Goal: Task Accomplishment & Management: Complete application form

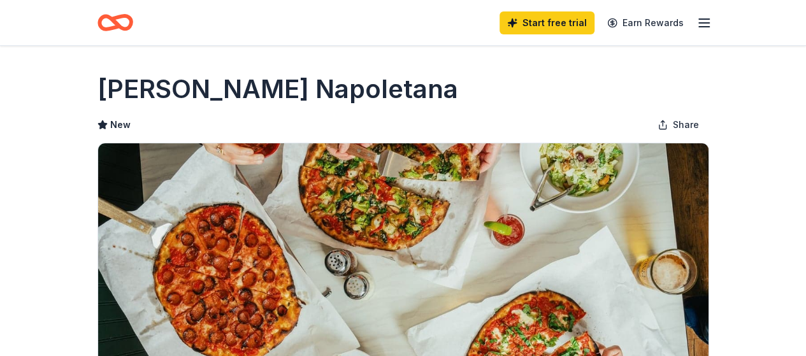
click at [703, 20] on icon "button" at bounding box center [704, 22] width 15 height 15
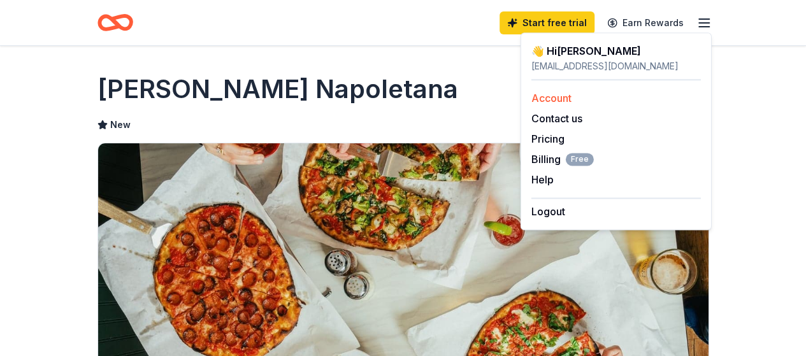
click at [570, 95] on link "Account" at bounding box center [552, 98] width 40 height 13
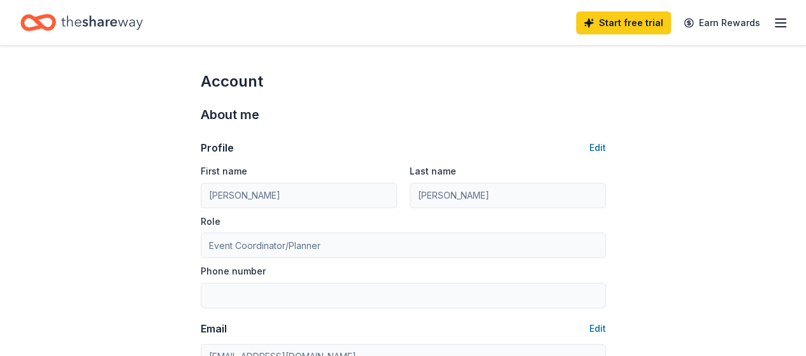
click at [773, 24] on icon "button" at bounding box center [780, 22] width 15 height 15
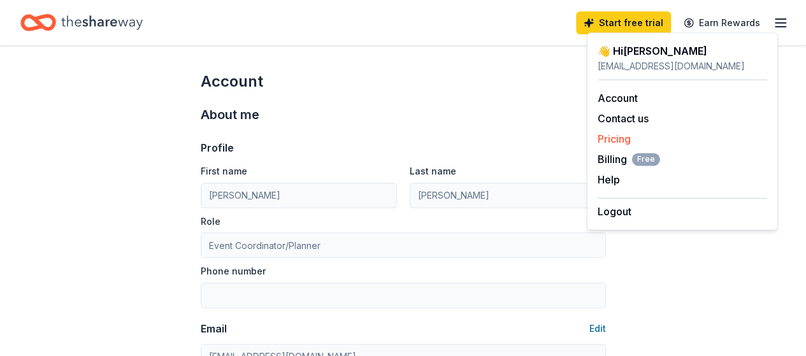
click at [619, 140] on link "Pricing" at bounding box center [614, 139] width 33 height 13
click at [616, 138] on link "Pricing" at bounding box center [614, 139] width 33 height 13
click at [103, 18] on icon "Home" at bounding box center [102, 23] width 82 height 26
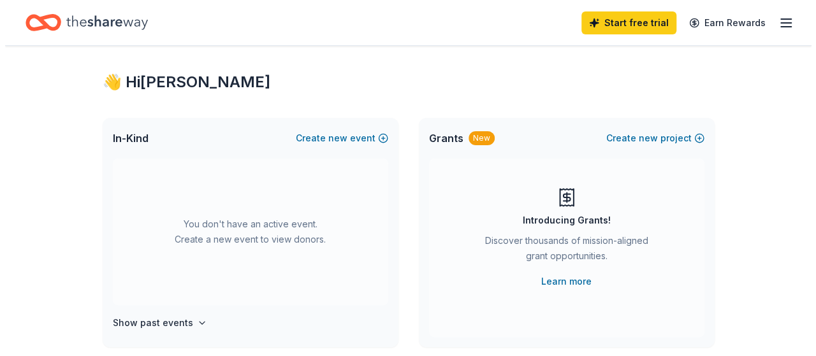
scroll to position [15, 0]
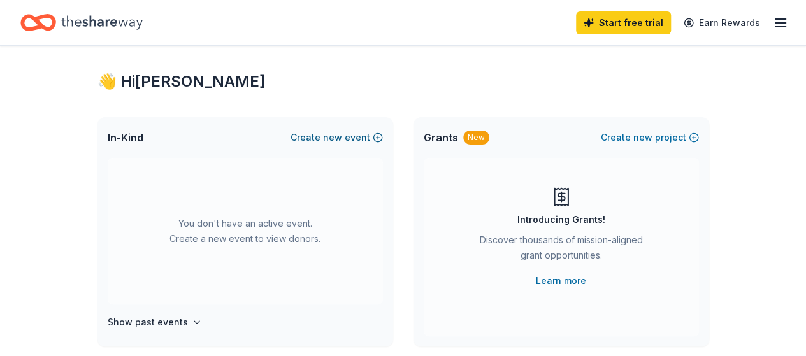
click at [335, 137] on span "new" at bounding box center [332, 137] width 19 height 15
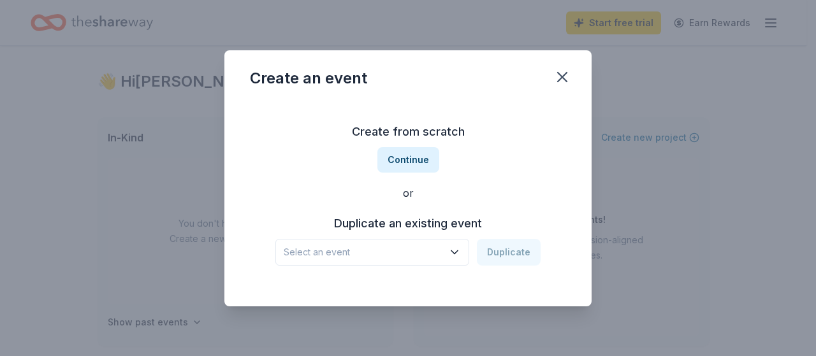
click at [400, 249] on span "Select an event" at bounding box center [363, 252] width 159 height 15
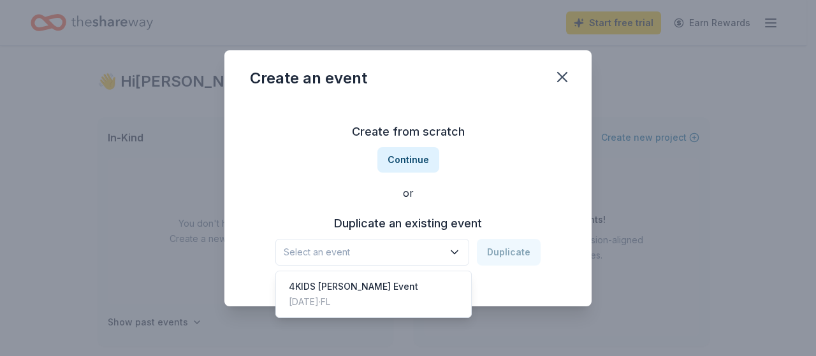
click at [400, 163] on div "Create from scratch Continue or Duplicate an existing event Select an event Dup…" at bounding box center [408, 193] width 316 height 185
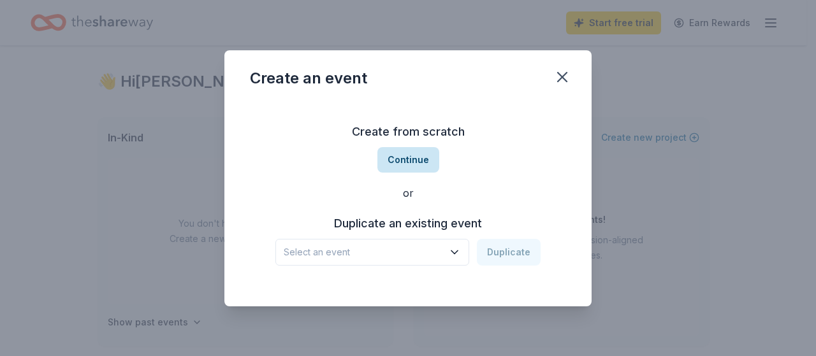
click at [398, 161] on button "Continue" at bounding box center [408, 159] width 62 height 25
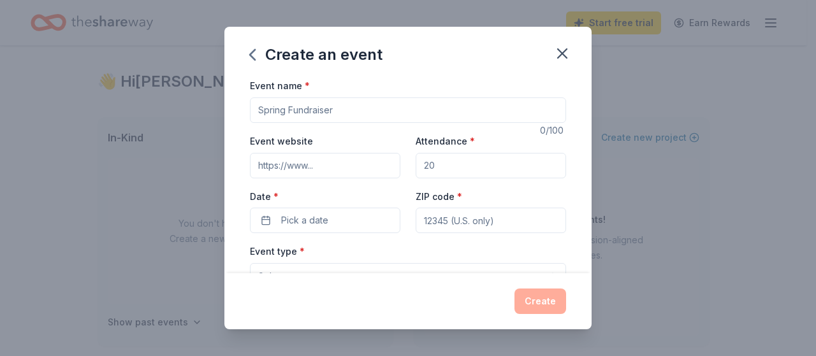
click at [379, 108] on input "Event name *" at bounding box center [408, 110] width 316 height 25
type input "At Home Gala"
click at [330, 166] on input "Event website" at bounding box center [325, 165] width 150 height 25
paste input "https://4kids.us/locations/treasure-coast/events/at-home/"
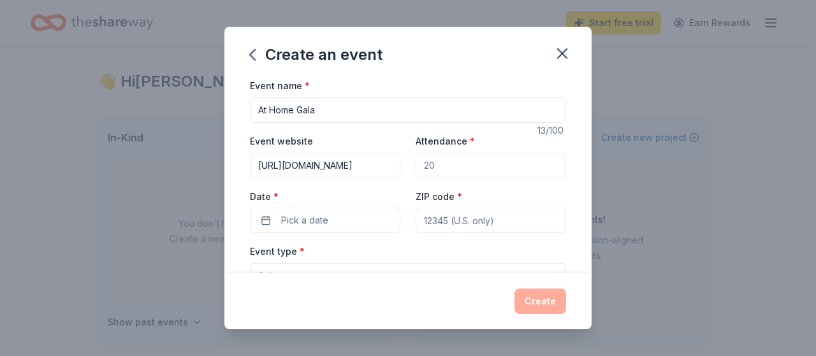
type input "https://4kids.us/locations/treasure-coast/events/at-home/"
click at [479, 164] on input "Attendance *" at bounding box center [491, 165] width 150 height 25
type input "125"
click at [337, 211] on button "Pick a date" at bounding box center [325, 220] width 150 height 25
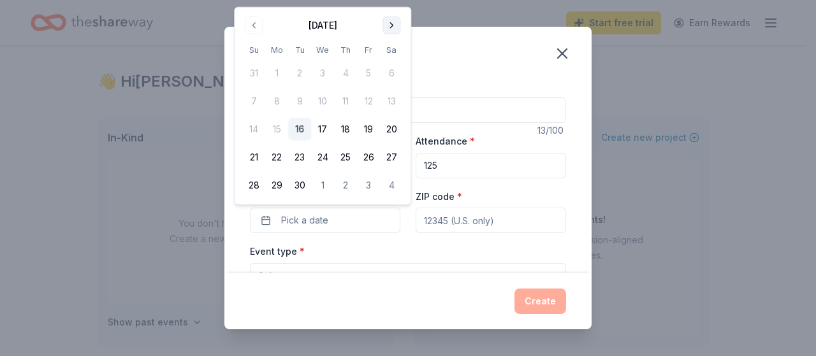
click at [391, 24] on button "Go to next month" at bounding box center [391, 26] width 18 height 18
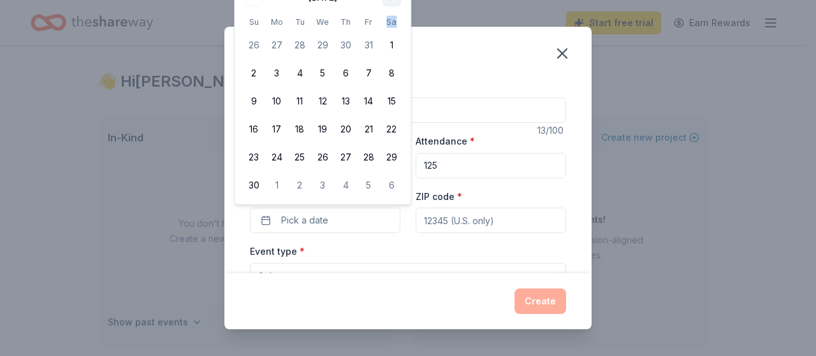
click at [391, 24] on th "Sa" at bounding box center [391, 21] width 23 height 13
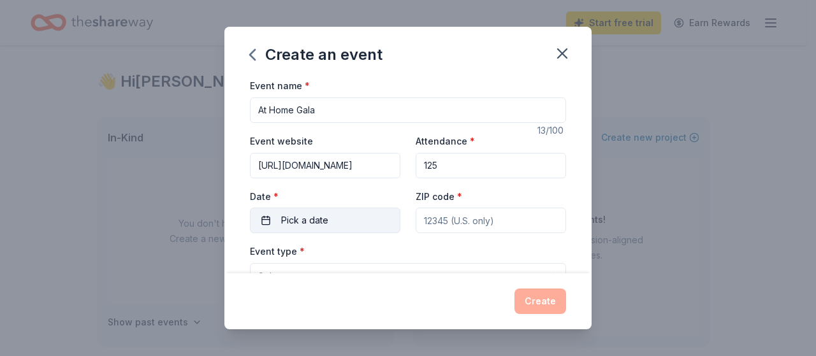
click at [356, 212] on button "Pick a date" at bounding box center [325, 220] width 150 height 25
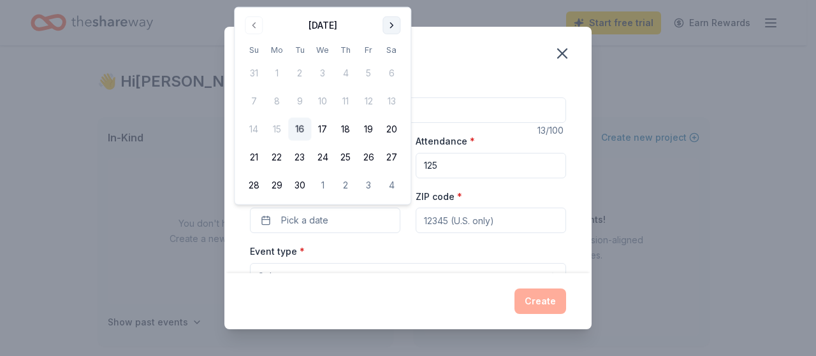
click at [390, 26] on button "Go to next month" at bounding box center [391, 26] width 18 height 18
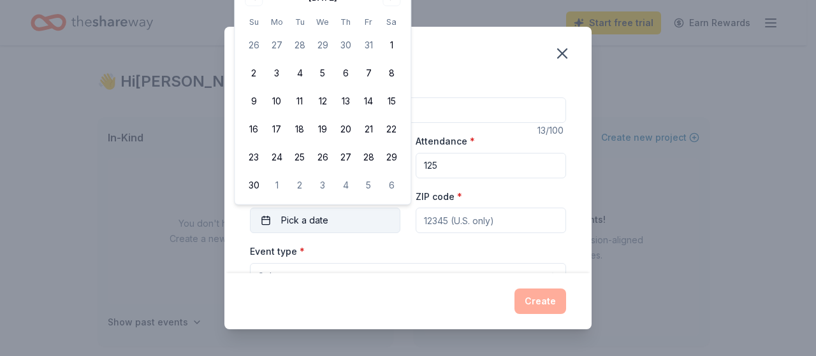
click at [330, 222] on button "Pick a date" at bounding box center [325, 220] width 150 height 25
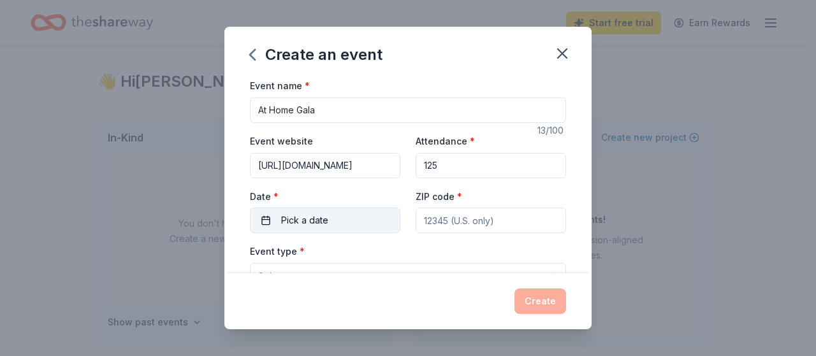
click at [297, 221] on span "Pick a date" at bounding box center [304, 220] width 47 height 15
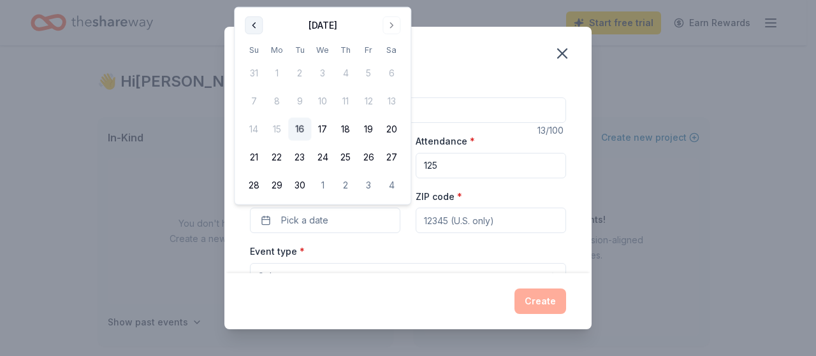
click at [251, 21] on button "Go to previous month" at bounding box center [254, 26] width 18 height 18
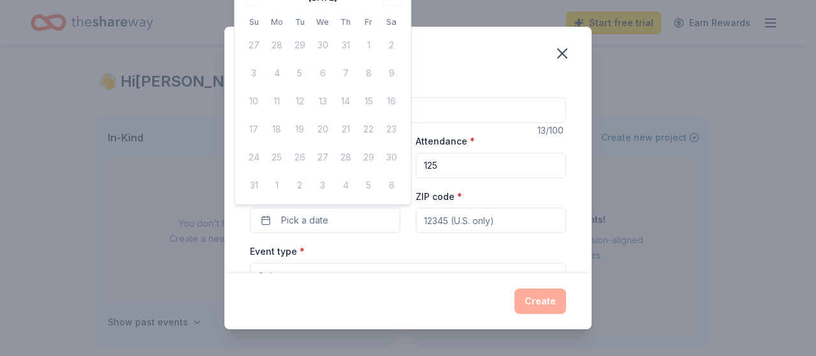
click at [419, 43] on div "Create an event" at bounding box center [407, 52] width 367 height 51
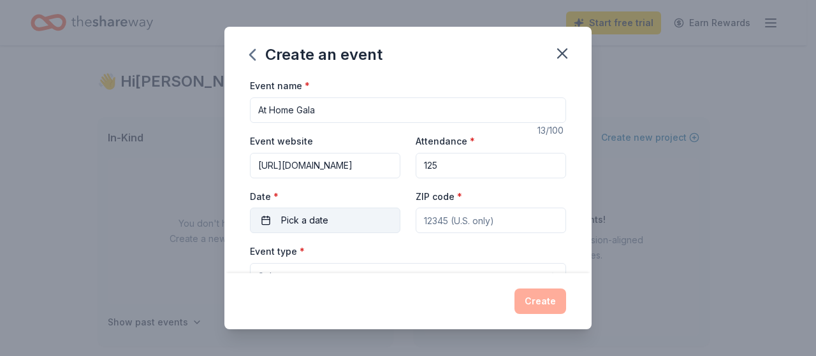
click at [330, 208] on button "Pick a date" at bounding box center [325, 220] width 150 height 25
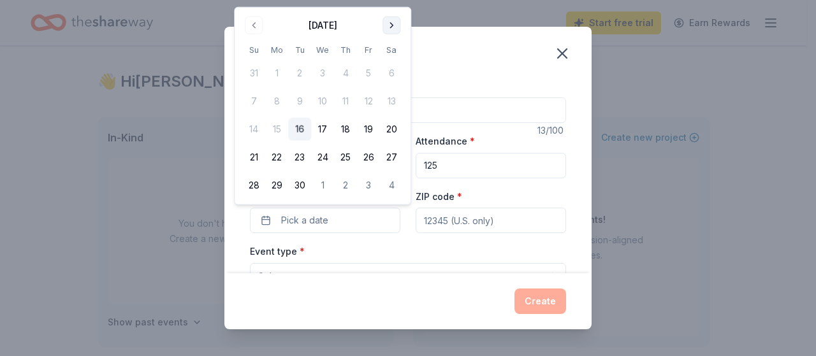
click at [389, 31] on button "Go to next month" at bounding box center [391, 26] width 18 height 18
click at [395, 187] on button "1" at bounding box center [391, 185] width 23 height 23
click at [385, 25] on button "Go to next month" at bounding box center [391, 26] width 18 height 18
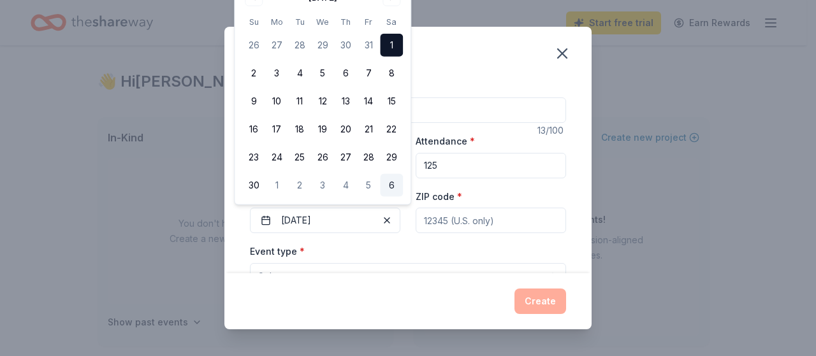
click at [389, 186] on button "6" at bounding box center [391, 185] width 23 height 23
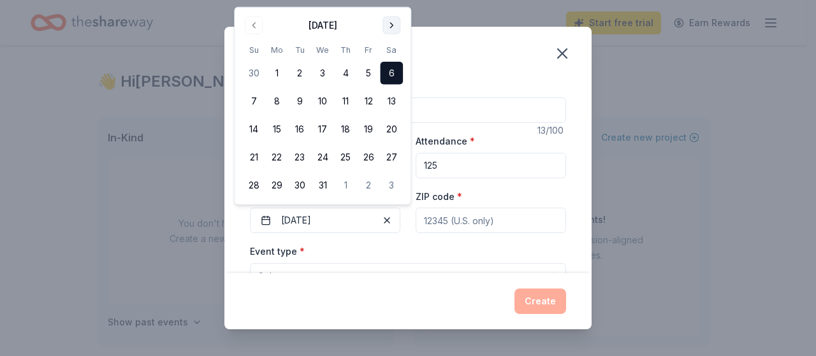
click at [391, 22] on button "Go to next month" at bounding box center [391, 26] width 18 height 18
click at [389, 157] on button "24" at bounding box center [391, 157] width 23 height 23
click at [557, 219] on div "Event name * At Home Gala 13 /100 Event website https://4kids.us/locations/trea…" at bounding box center [407, 175] width 367 height 195
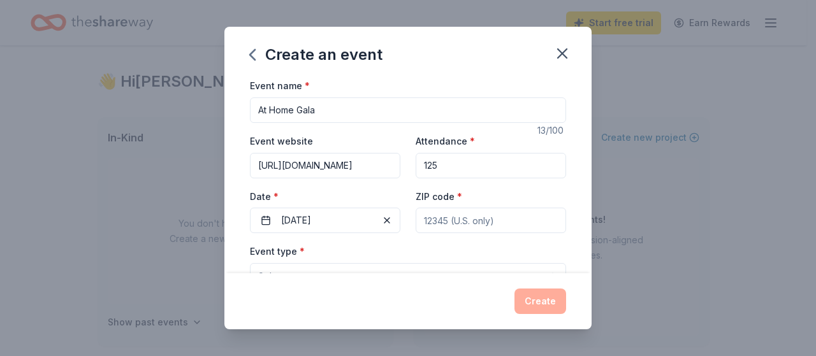
click at [521, 221] on input "ZIP code *" at bounding box center [491, 220] width 150 height 25
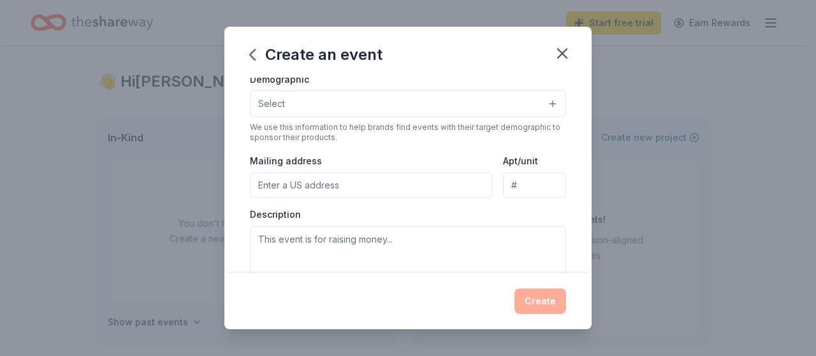
scroll to position [142, 0]
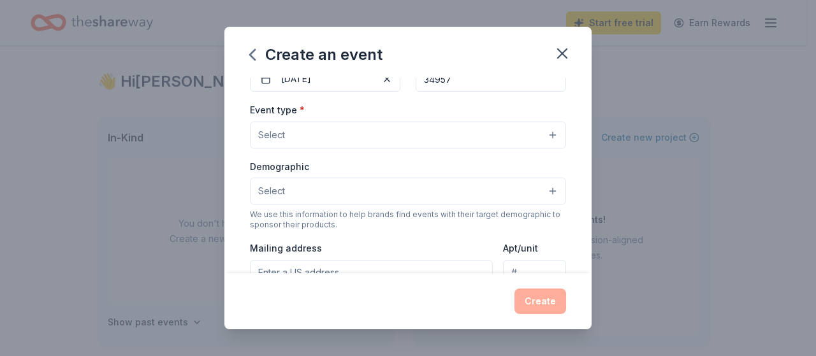
type input "34957"
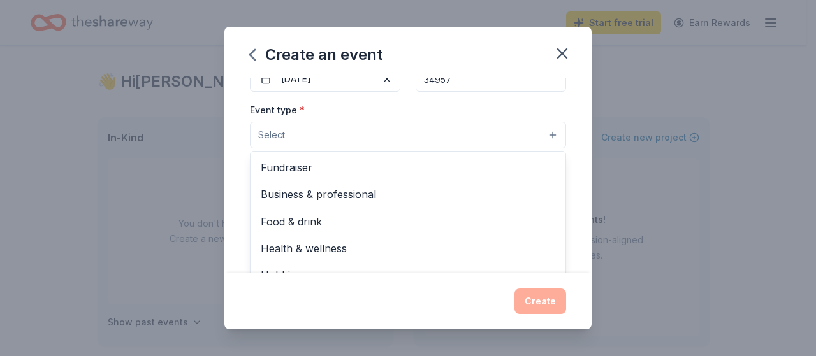
click at [396, 142] on button "Select" at bounding box center [408, 135] width 316 height 27
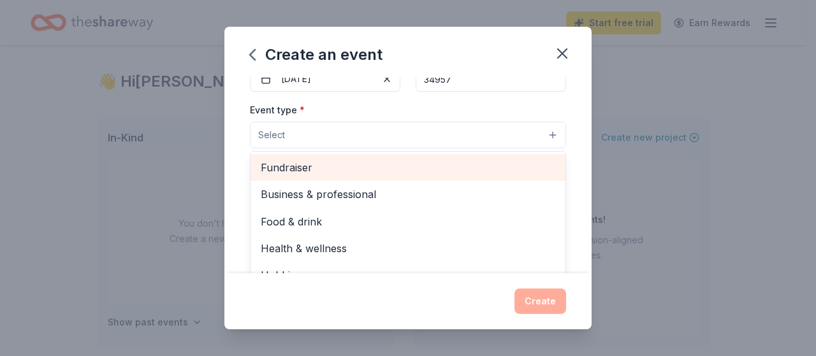
click at [375, 168] on span "Fundraiser" at bounding box center [408, 167] width 295 height 17
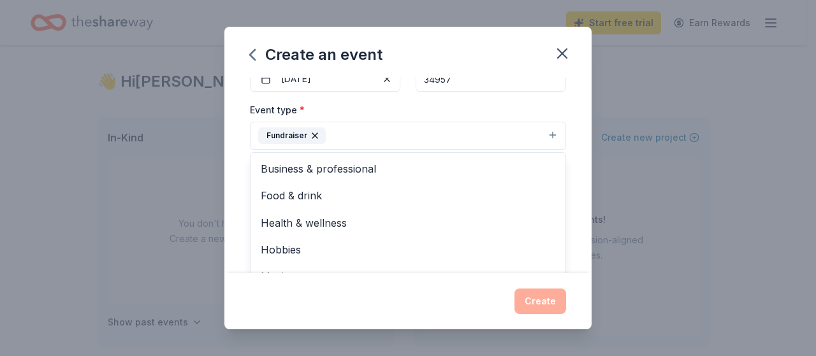
click at [576, 178] on div "Event name * At Home Gala 13 /100 Event website https://4kids.us/locations/trea…" at bounding box center [407, 175] width 367 height 195
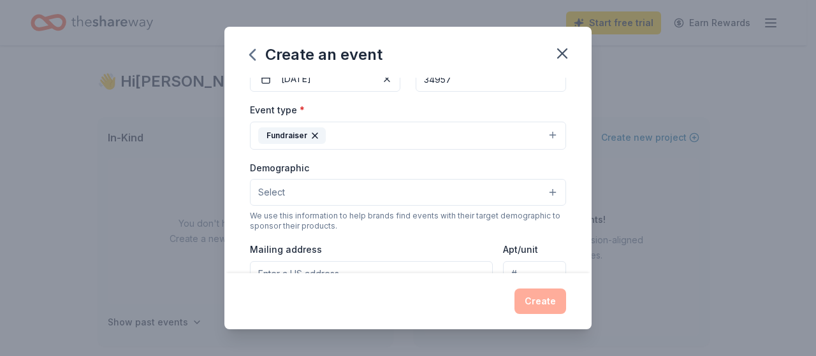
click at [428, 187] on button "Select" at bounding box center [408, 192] width 316 height 27
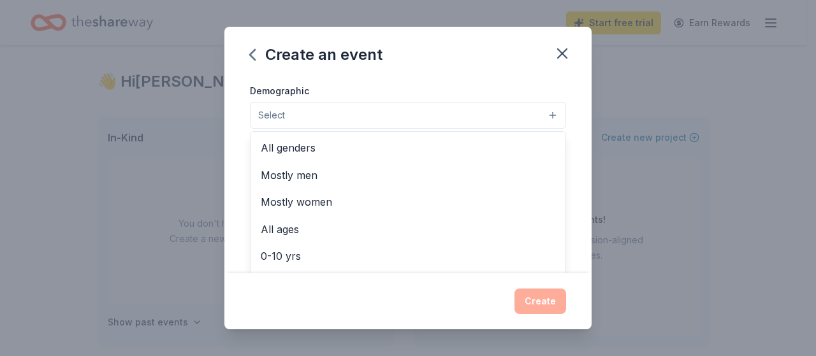
scroll to position [242, 0]
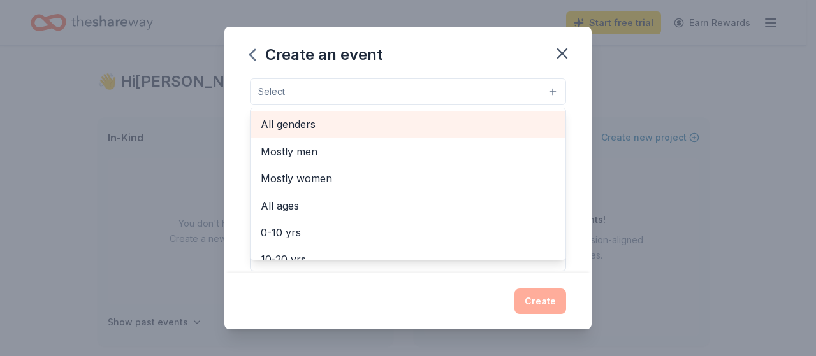
click at [349, 127] on span "All genders" at bounding box center [408, 124] width 295 height 17
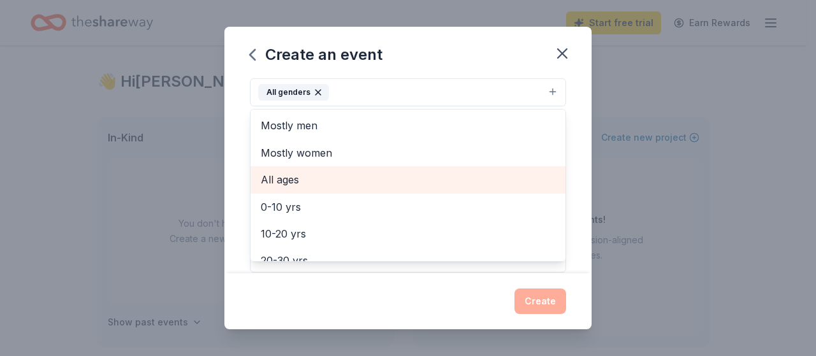
click at [330, 176] on span "All ages" at bounding box center [408, 179] width 295 height 17
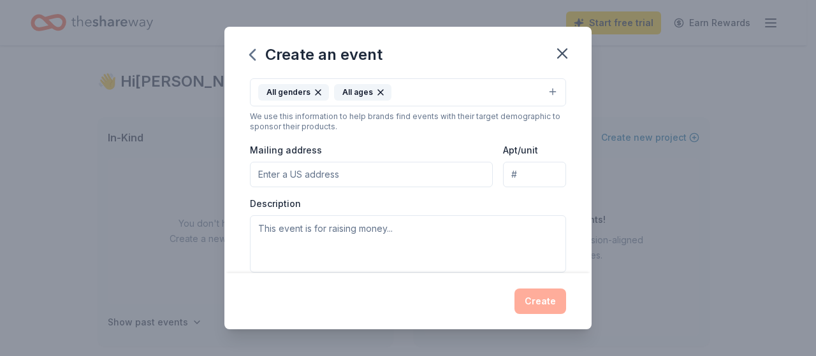
click at [378, 92] on icon "button" at bounding box center [380, 92] width 5 height 5
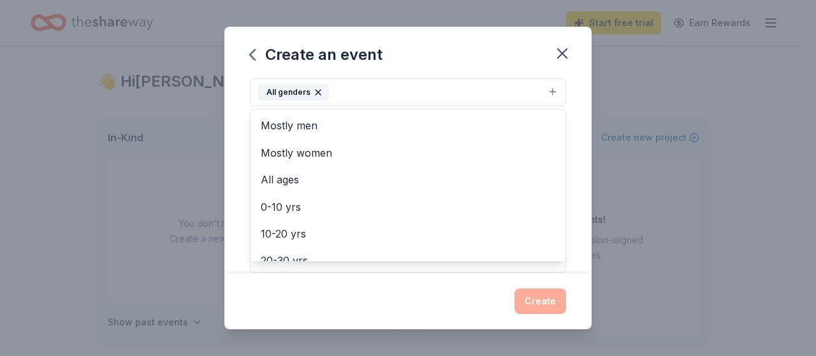
click at [544, 89] on button "All genders" at bounding box center [408, 92] width 316 height 28
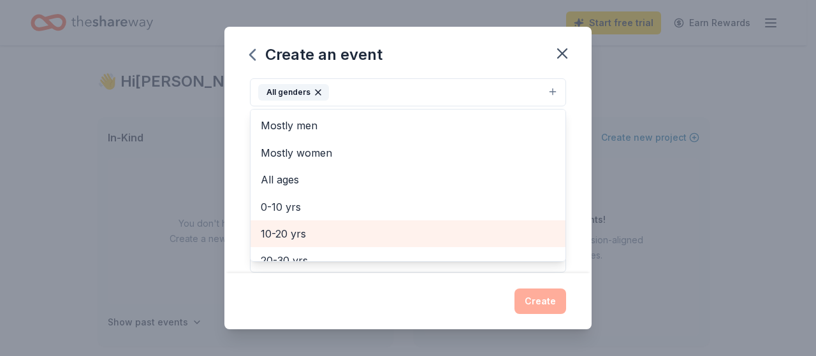
scroll to position [52, 0]
click at [338, 228] on span "30-40 yrs" at bounding box center [408, 236] width 295 height 17
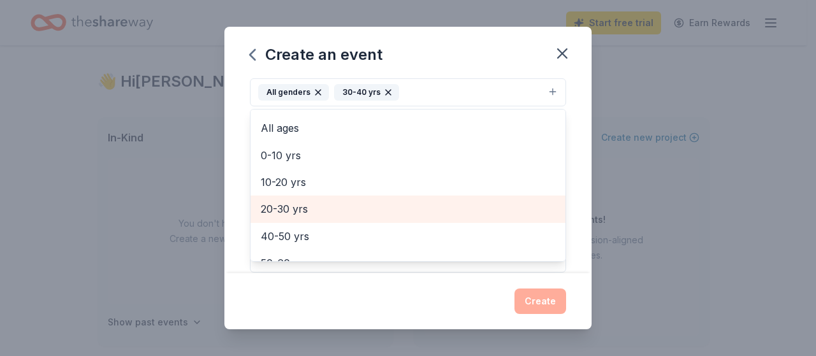
click at [266, 201] on span "20-30 yrs" at bounding box center [408, 209] width 295 height 17
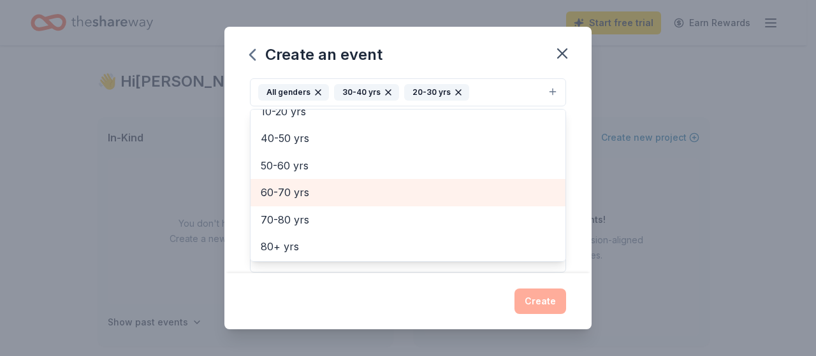
click at [319, 195] on span "60-70 yrs" at bounding box center [408, 192] width 295 height 17
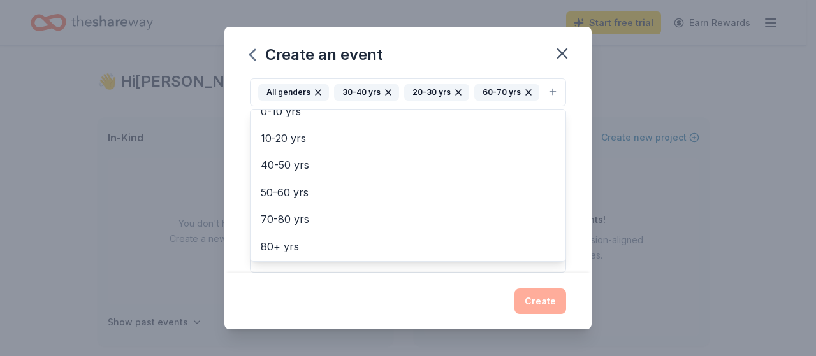
click at [564, 145] on div "Event name * At Home Gala 13 /100 Event website https://4kids.us/locations/trea…" at bounding box center [407, 175] width 367 height 195
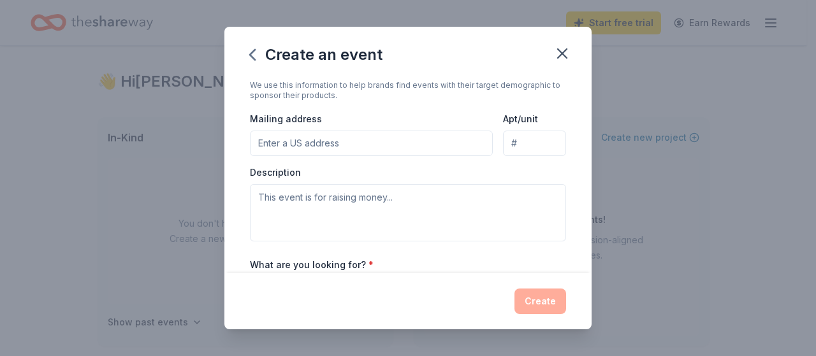
scroll to position [273, 0]
click at [421, 145] on input "Mailing address" at bounding box center [371, 143] width 243 height 25
type input "50 NE Dixie Hwy,"
type input "Unit A4"
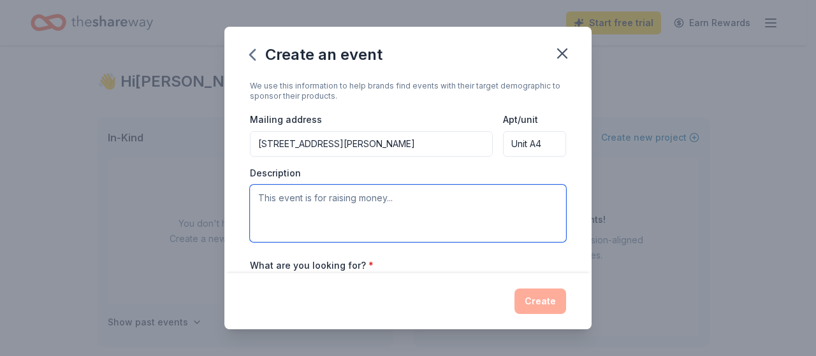
click at [315, 206] on textarea at bounding box center [408, 213] width 316 height 57
paste textarea "On Saturday, January 24th, 2026 at 6pm, join us at the Hutchinson Shores Resort…"
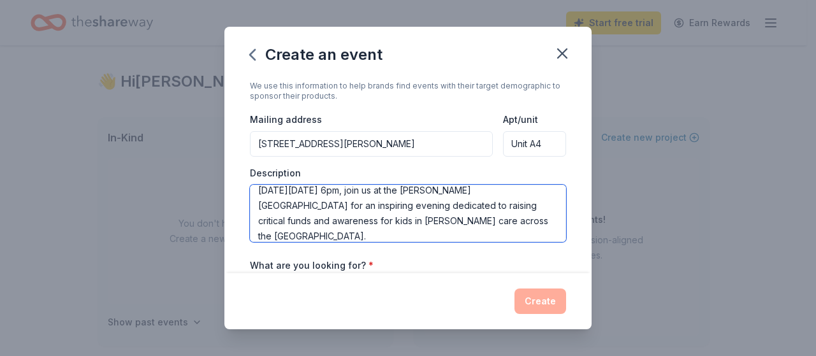
scroll to position [412, 0]
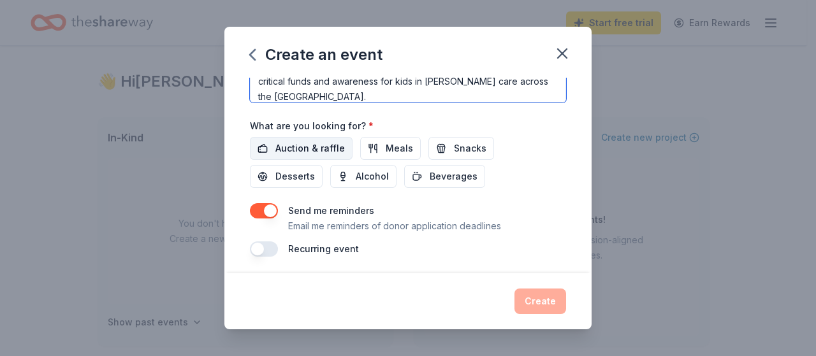
type textarea "On Saturday, January 24th, 2026 at 6pm, join us at the Hutchinson Shores Resort…"
click at [329, 141] on span "Auction & raffle" at bounding box center [309, 148] width 69 height 15
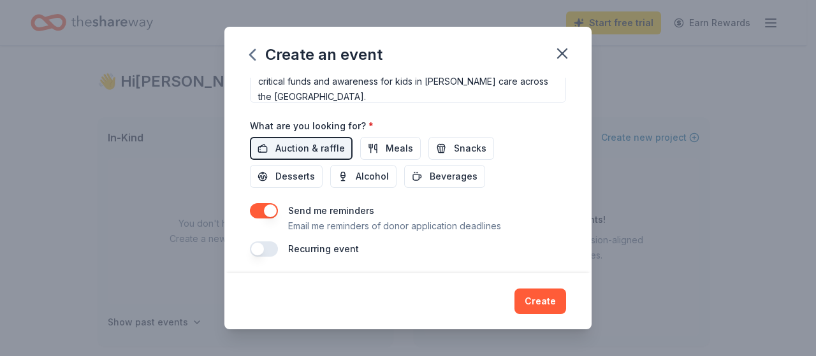
click at [258, 244] on button "button" at bounding box center [264, 249] width 28 height 15
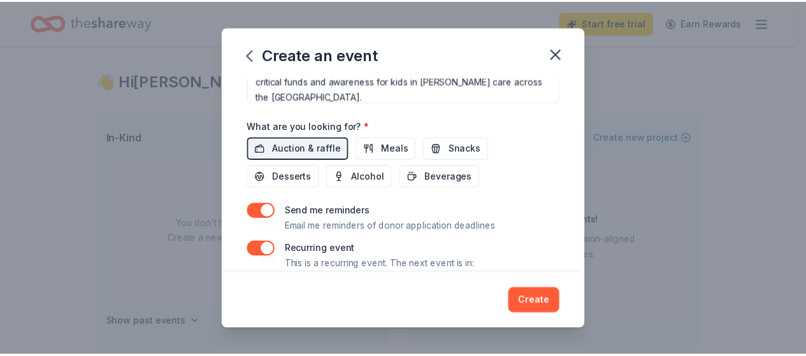
scroll to position [458, 0]
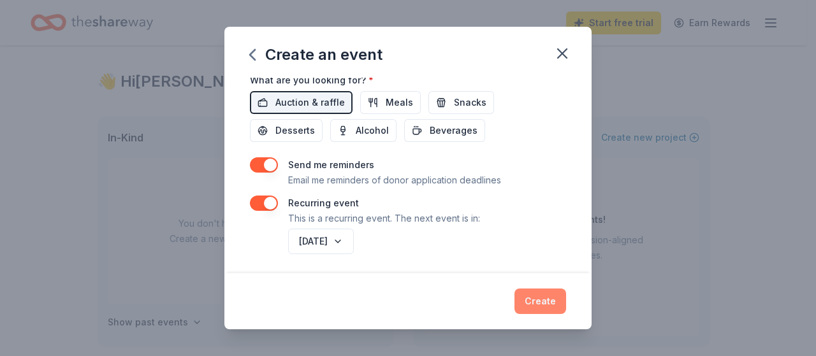
click at [537, 305] on button "Create" at bounding box center [540, 301] width 52 height 25
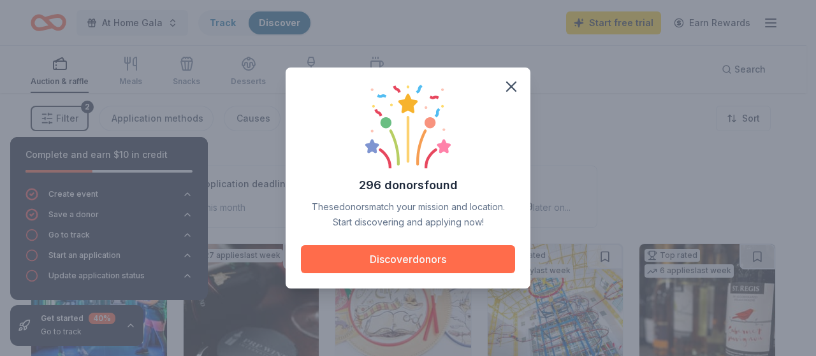
click at [473, 256] on button "Discover donors" at bounding box center [408, 259] width 214 height 28
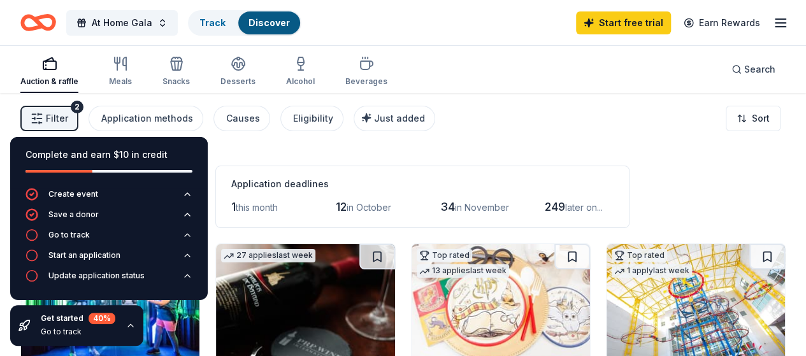
click at [442, 177] on div "Application deadlines" at bounding box center [422, 184] width 382 height 15
click at [102, 230] on button "Go to track" at bounding box center [108, 239] width 167 height 20
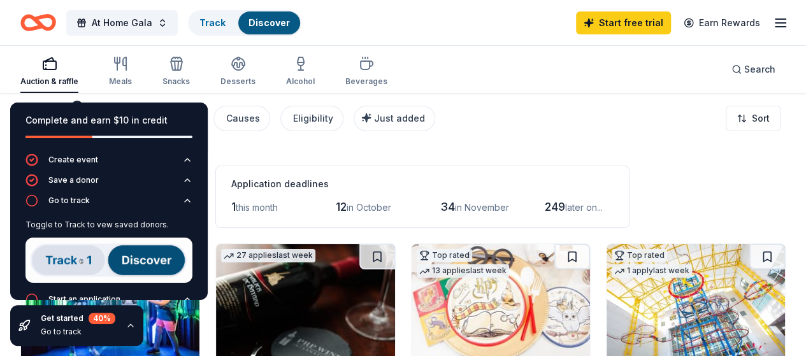
scroll to position [41, 0]
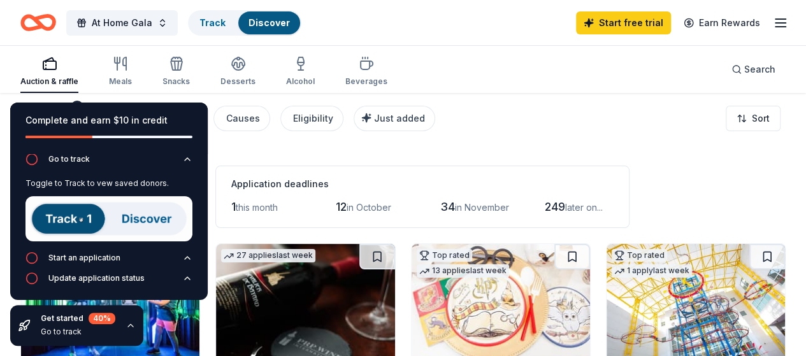
click at [423, 166] on div "Application deadlines 1 this month 12 in October 34 in November 249 later on..." at bounding box center [422, 197] width 414 height 62
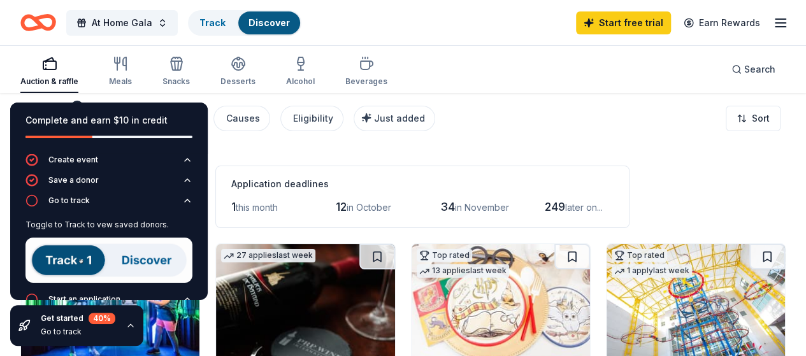
click at [551, 94] on div "Filter 2 Application methods Causes Eligibility Just added Sort" at bounding box center [403, 118] width 806 height 51
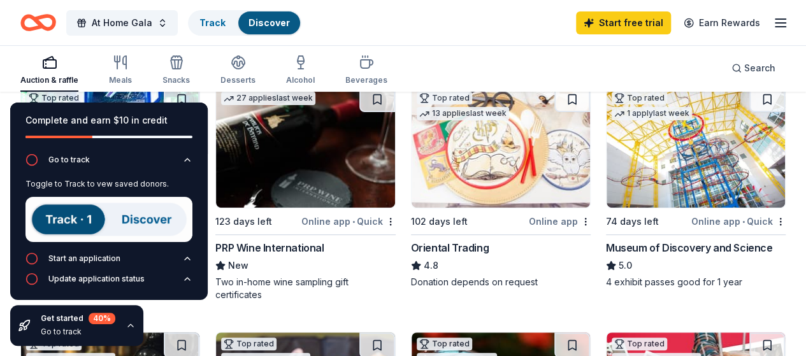
scroll to position [41, 0]
click at [13, 108] on div "Complete and earn $10 in credit" at bounding box center [109, 128] width 198 height 51
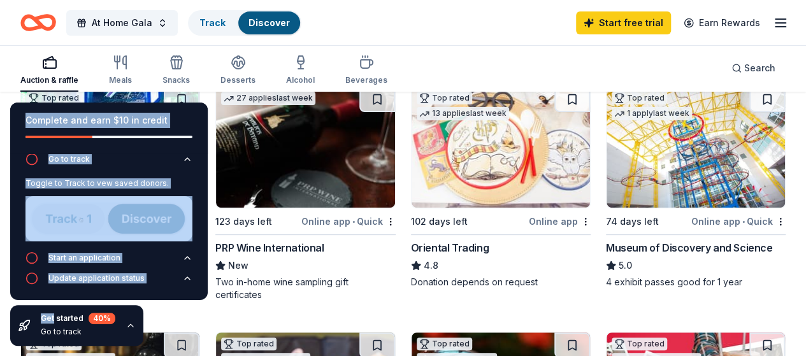
drag, startPoint x: 13, startPoint y: 108, endPoint x: 46, endPoint y: 324, distance: 218.6
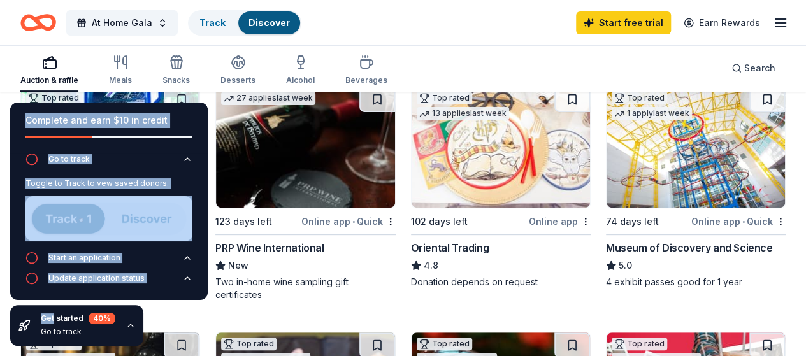
click at [46, 324] on div "Complete and earn $10 in credit Create event Save a donor Go to track Toggle to…" at bounding box center [109, 224] width 218 height 264
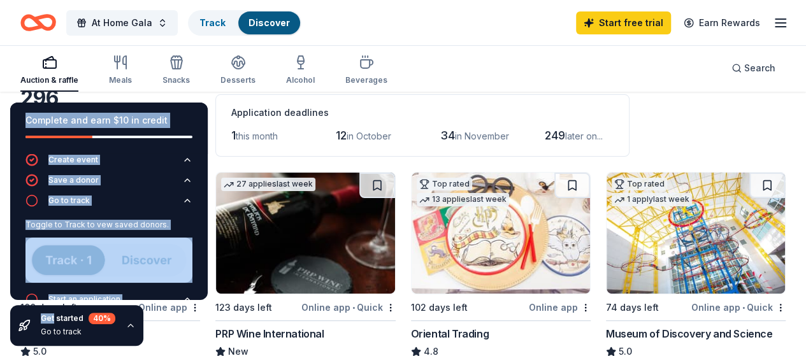
scroll to position [38, 0]
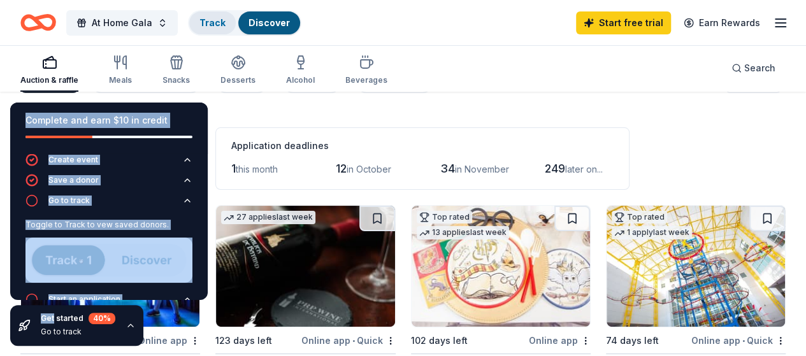
click at [226, 30] on div "Track" at bounding box center [212, 22] width 47 height 23
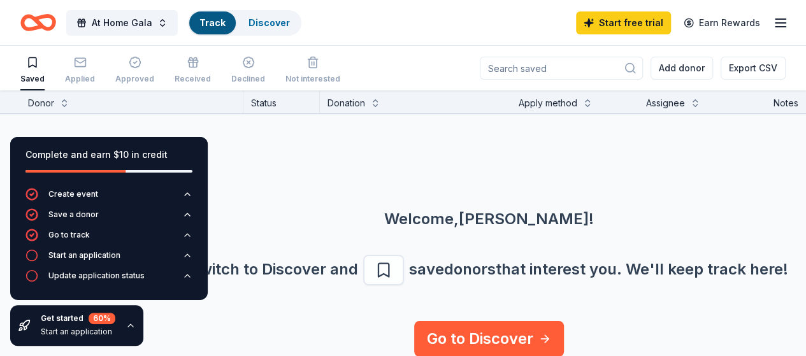
scroll to position [26, 0]
click at [125, 259] on button "Start an application" at bounding box center [108, 259] width 167 height 20
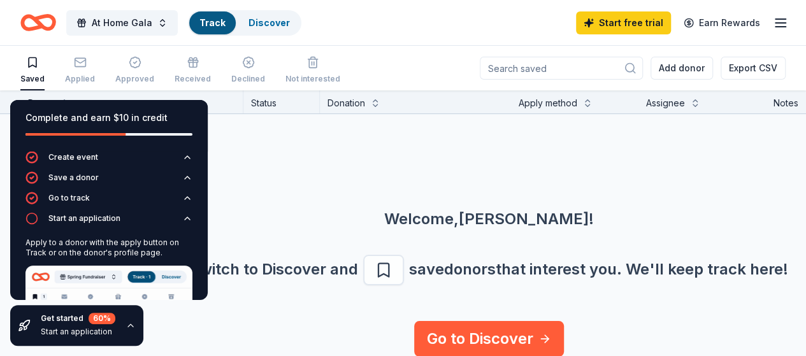
scroll to position [108, 0]
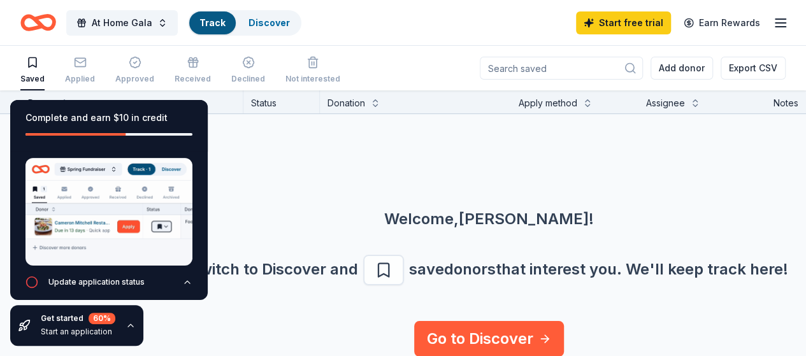
click at [127, 219] on img at bounding box center [108, 212] width 167 height 108
click at [33, 276] on icon "button" at bounding box center [31, 282] width 13 height 13
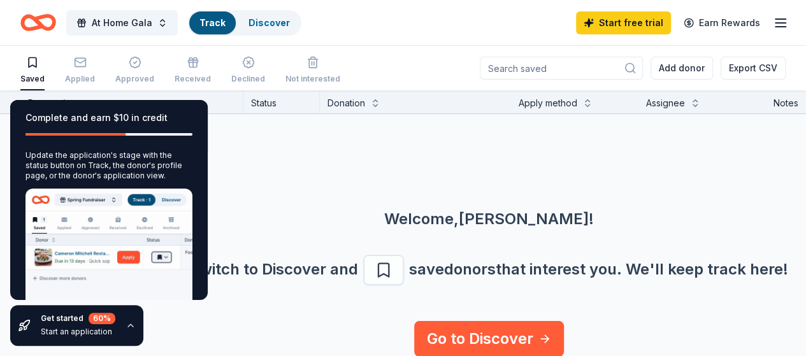
scroll to position [142, 0]
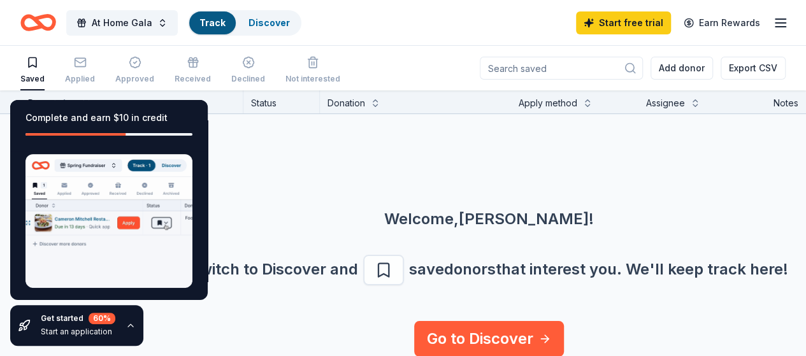
click at [184, 245] on div "Create event Save a donor Go to track Start an application Update application s…" at bounding box center [109, 159] width 198 height 300
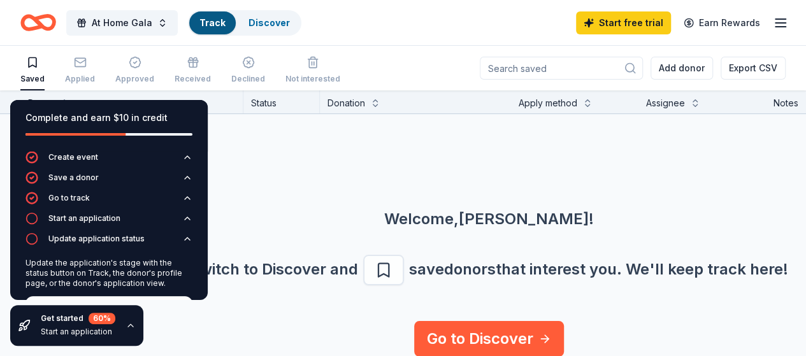
scroll to position [0, 0]
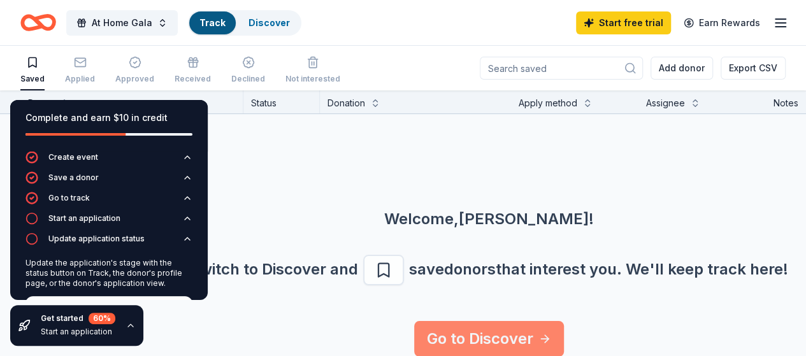
click at [562, 325] on link "Go to Discover" at bounding box center [489, 339] width 150 height 36
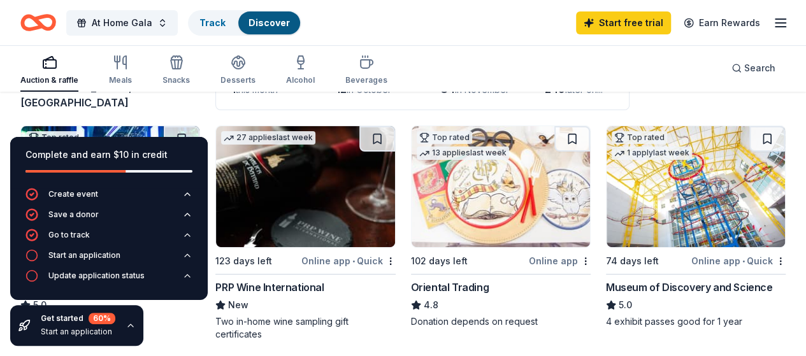
scroll to position [117, 0]
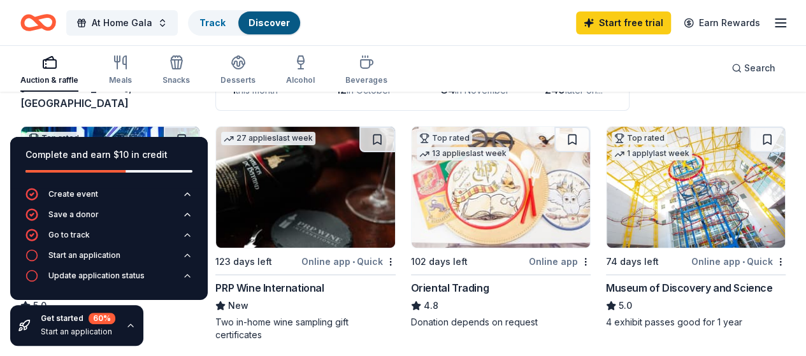
click at [131, 328] on icon "button" at bounding box center [131, 326] width 10 height 10
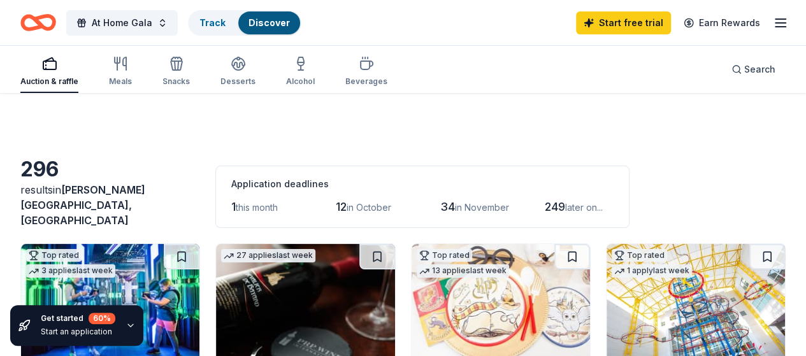
scroll to position [127, 0]
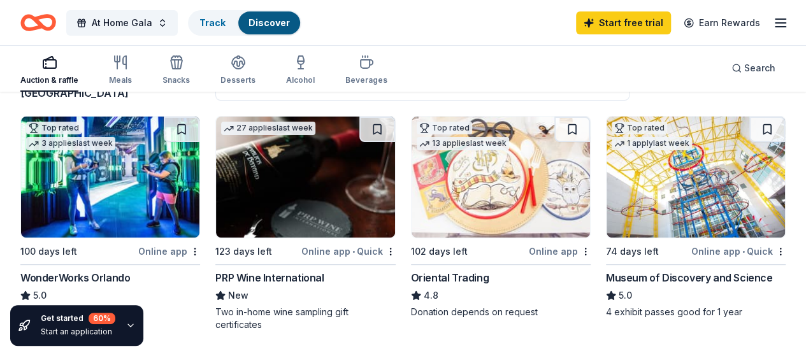
click at [137, 169] on img at bounding box center [110, 177] width 178 height 121
click at [607, 184] on img at bounding box center [696, 177] width 178 height 121
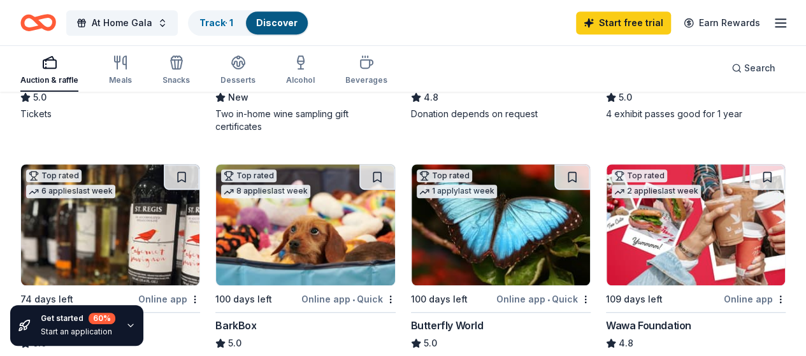
scroll to position [331, 0]
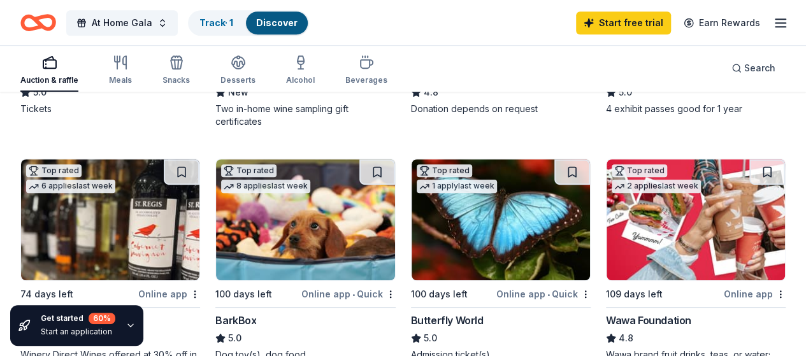
click at [216, 210] on img at bounding box center [305, 219] width 178 height 121
click at [360, 159] on button at bounding box center [378, 171] width 36 height 25
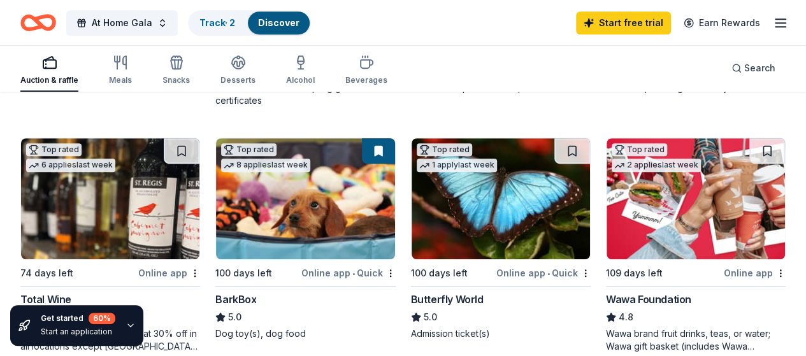
scroll to position [356, 0]
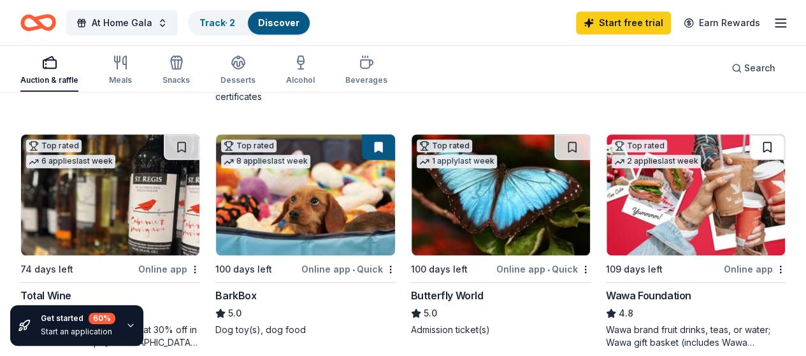
click at [750, 138] on button at bounding box center [768, 147] width 36 height 25
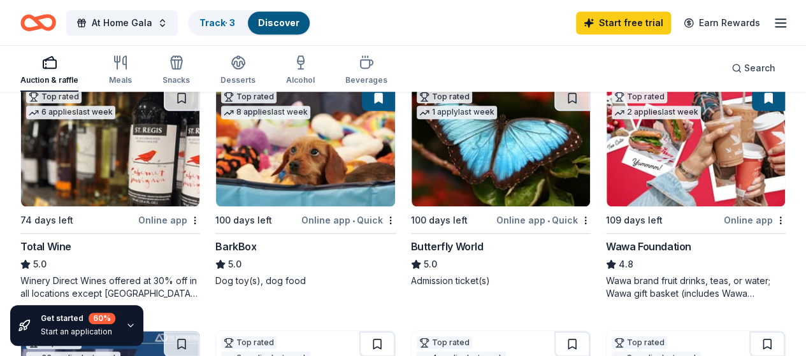
scroll to position [379, 0]
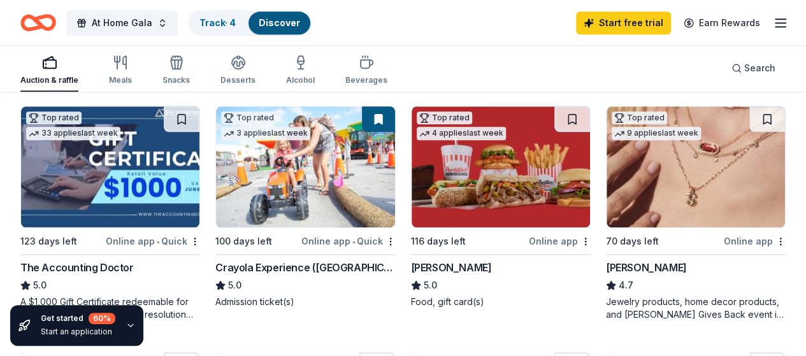
scroll to position [643, 0]
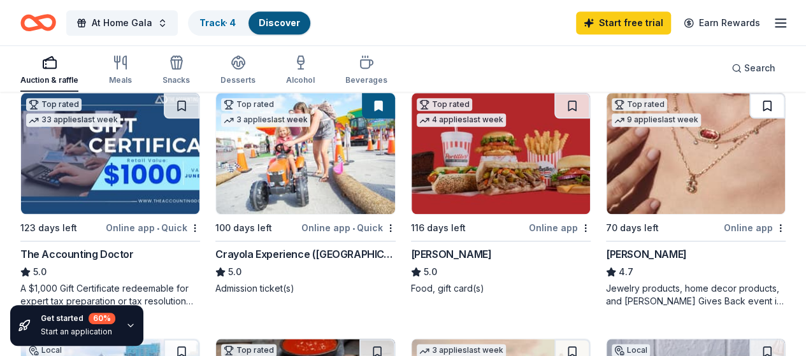
click at [750, 103] on button at bounding box center [768, 105] width 36 height 25
click at [200, 339] on button at bounding box center [182, 351] width 36 height 25
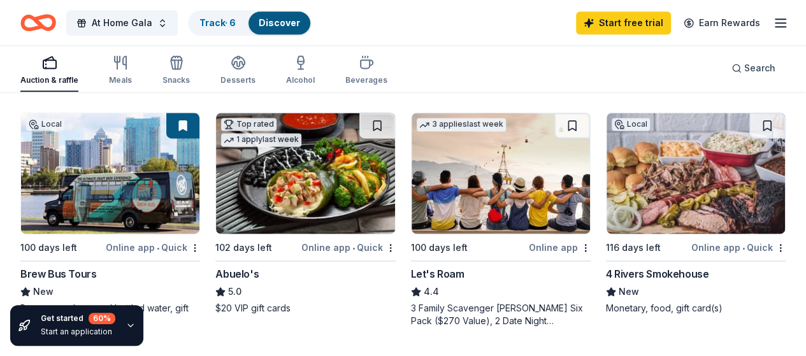
scroll to position [863, 0]
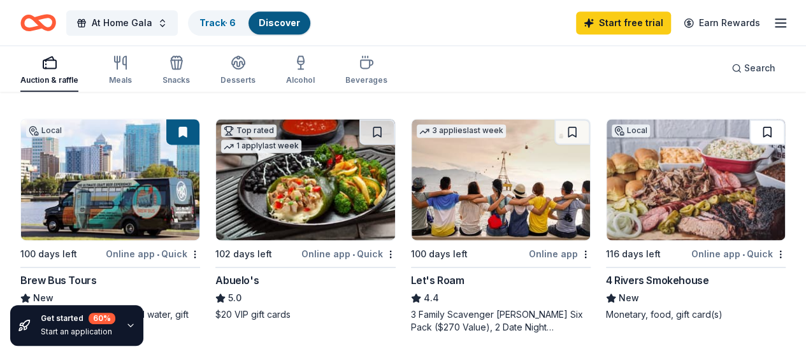
click at [750, 119] on button at bounding box center [768, 131] width 36 height 25
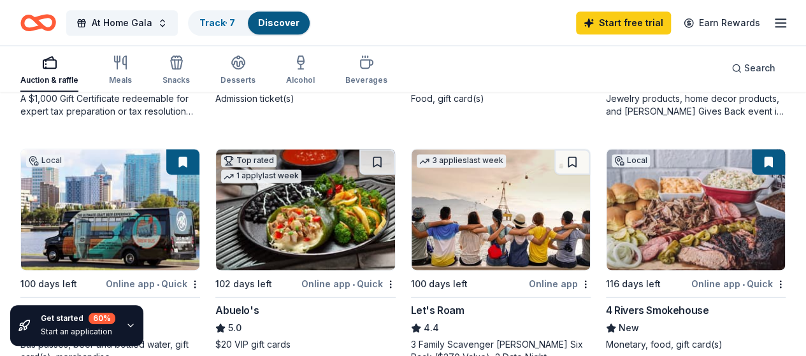
scroll to position [826, 0]
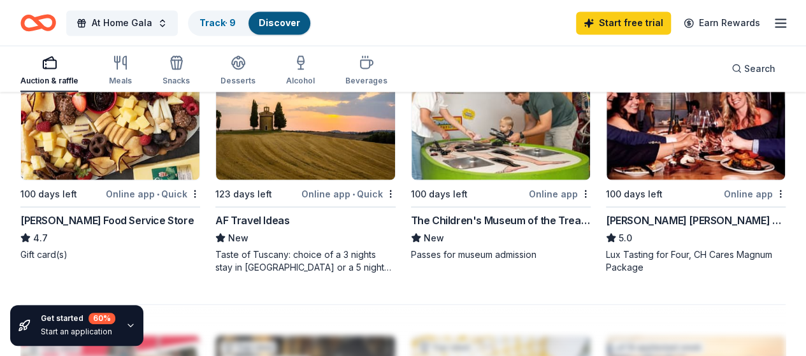
scroll to position [1248, 0]
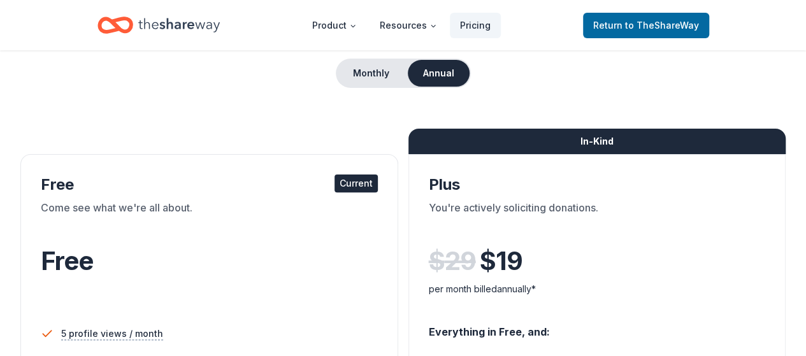
scroll to position [120, 0]
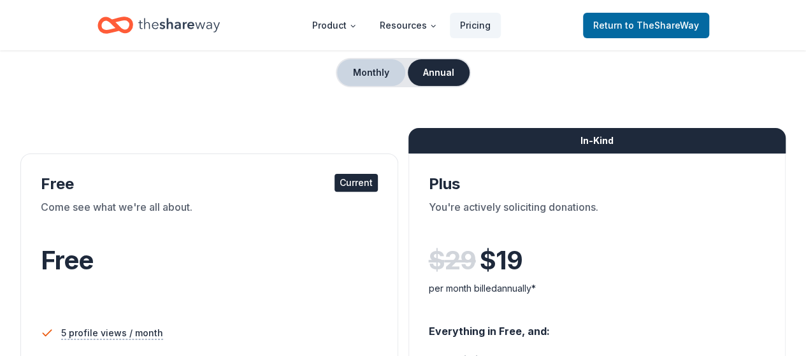
click at [376, 71] on button "Monthly" at bounding box center [371, 72] width 68 height 27
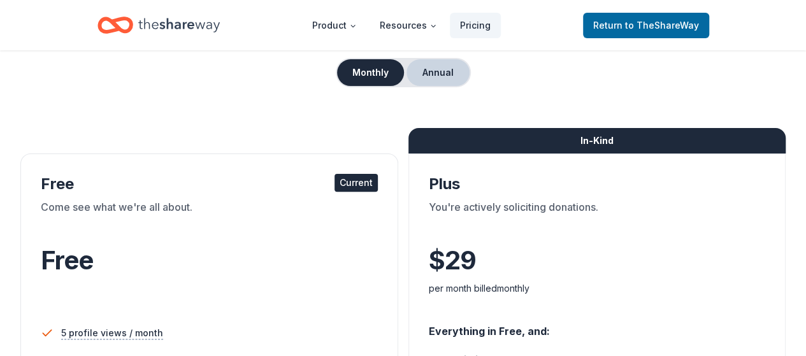
click at [434, 79] on button "Annual" at bounding box center [438, 72] width 63 height 27
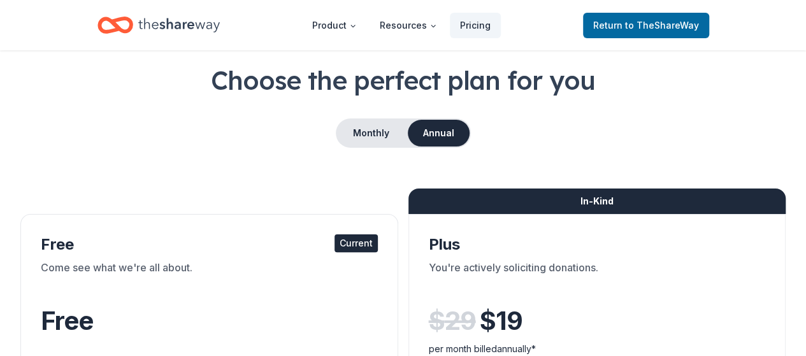
scroll to position [0, 0]
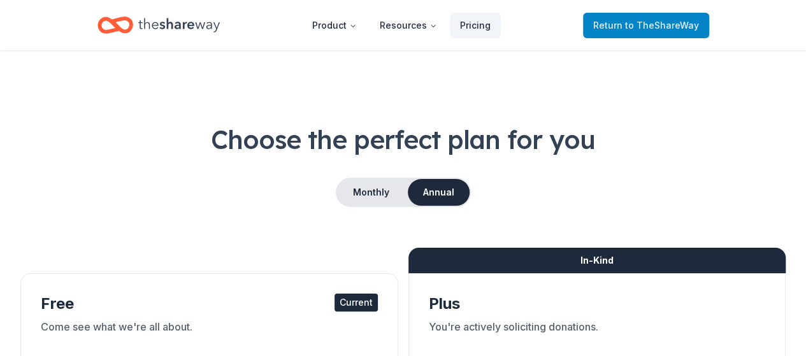
click at [604, 32] on span "Return to TheShareWay" at bounding box center [646, 25] width 106 height 15
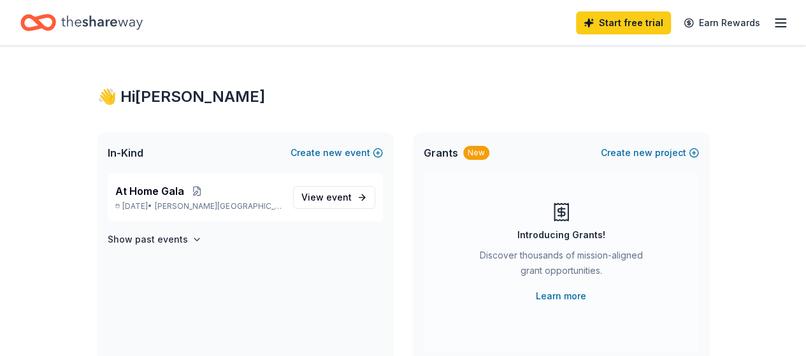
click at [110, 10] on icon "Home" at bounding box center [102, 23] width 82 height 26
click at [105, 24] on icon "Home" at bounding box center [102, 22] width 82 height 14
click at [773, 21] on icon "button" at bounding box center [780, 22] width 15 height 15
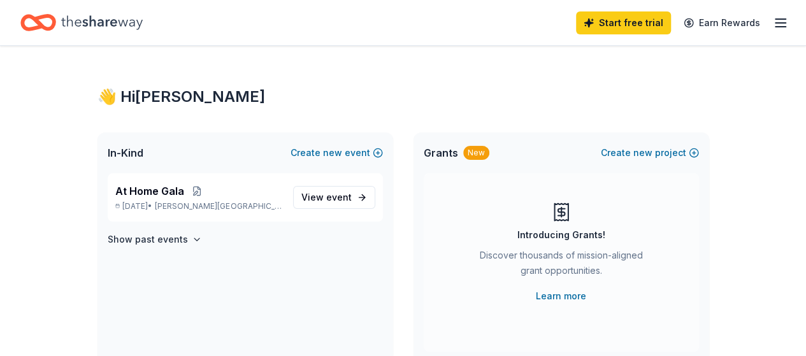
click at [68, 27] on div "Home" at bounding box center [81, 23] width 122 height 30
click at [776, 23] on line "button" at bounding box center [781, 23] width 10 height 0
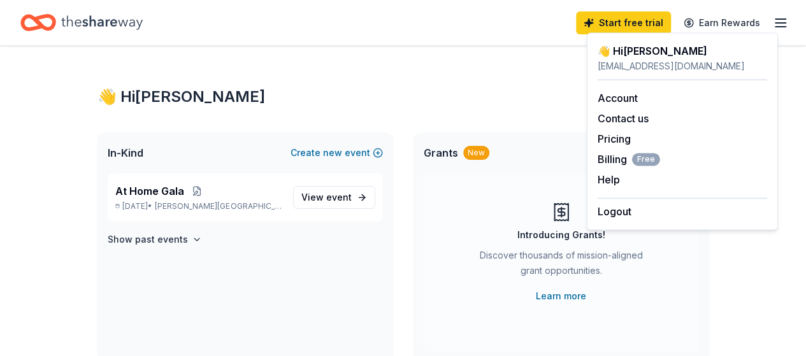
click at [435, 103] on div "👋 Hi Rachel" at bounding box center [404, 97] width 612 height 20
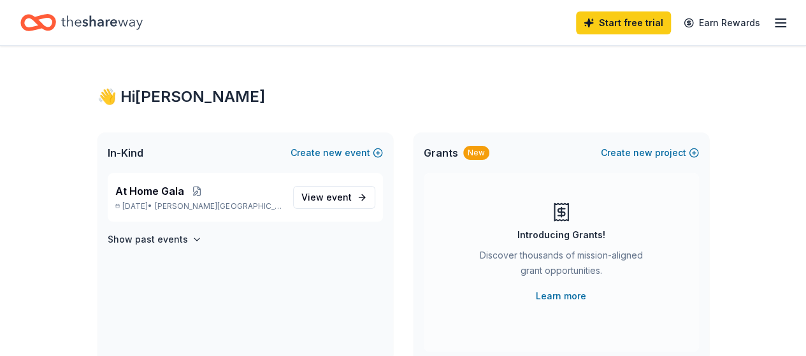
click at [118, 30] on icon "Home" at bounding box center [102, 23] width 82 height 26
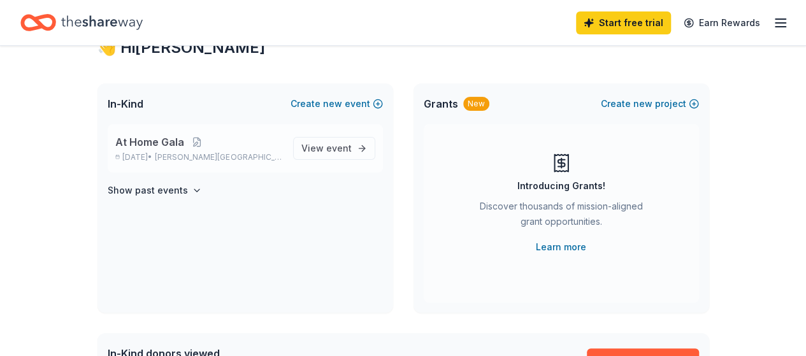
scroll to position [48, 0]
click at [326, 143] on span "View event" at bounding box center [327, 149] width 50 height 15
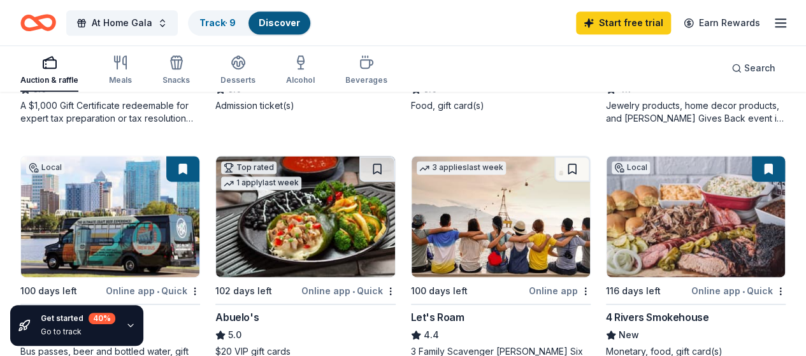
scroll to position [826, 0]
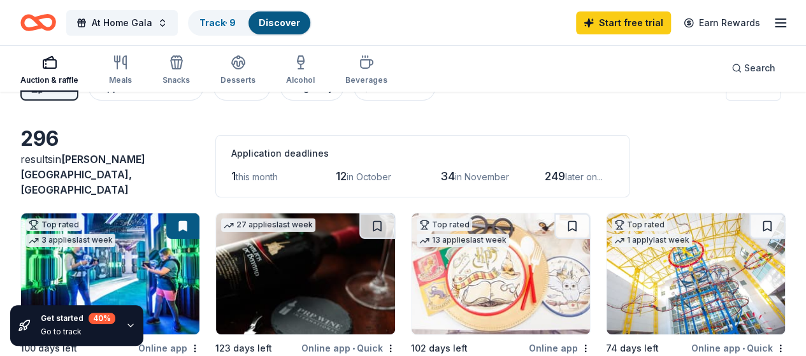
scroll to position [0, 0]
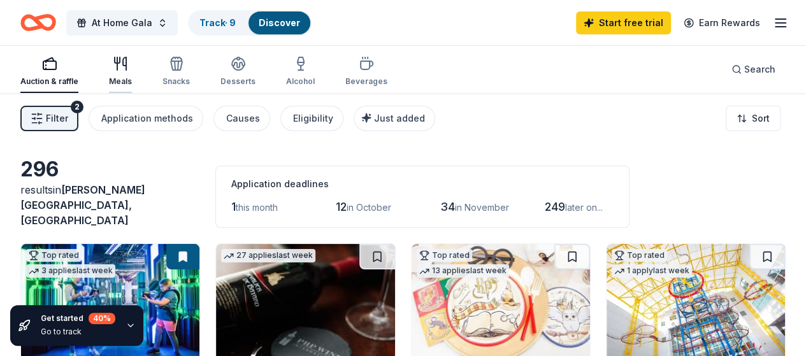
click at [128, 68] on icon "button" at bounding box center [120, 63] width 15 height 15
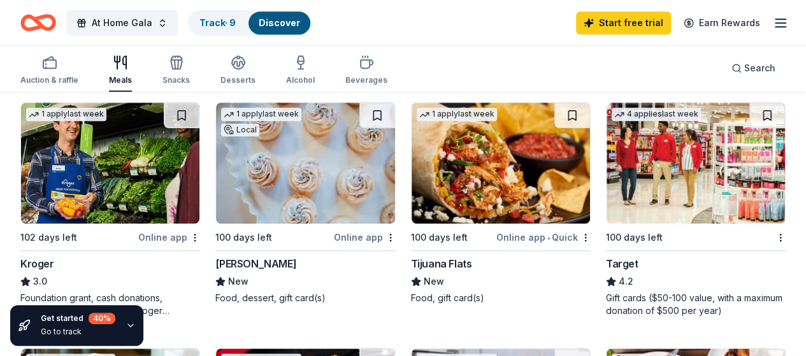
scroll to position [622, 0]
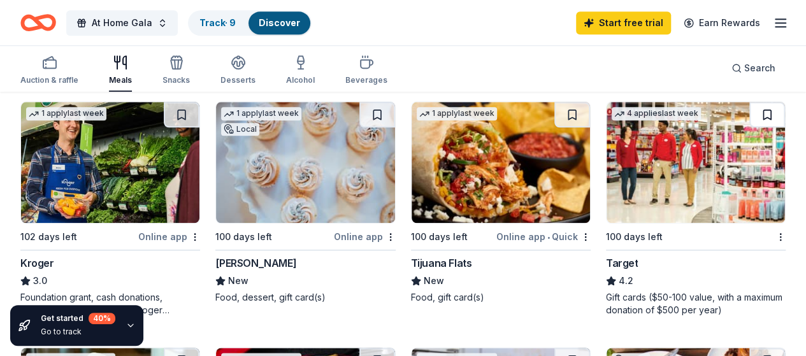
click at [750, 124] on button at bounding box center [768, 114] width 36 height 25
click at [590, 348] on button at bounding box center [573, 360] width 36 height 25
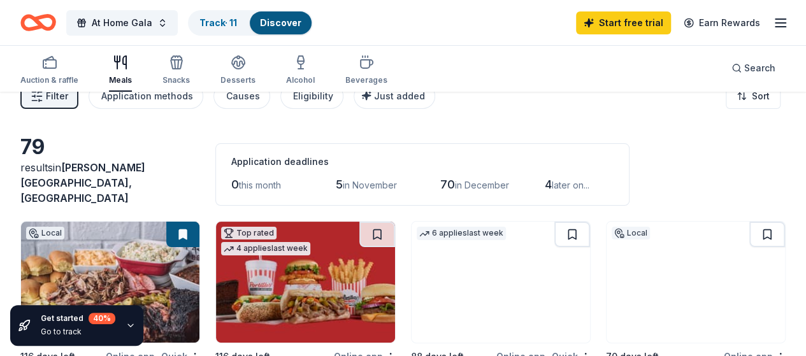
scroll to position [0, 0]
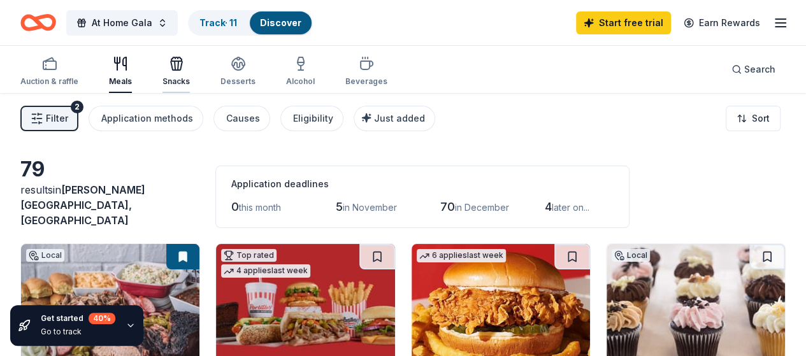
click at [183, 79] on div "Snacks" at bounding box center [176, 81] width 27 height 10
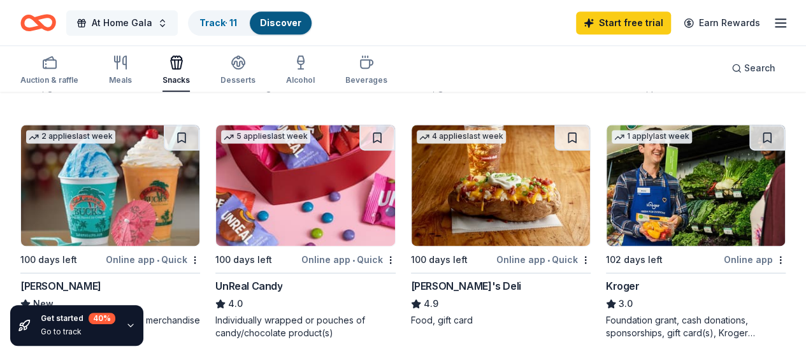
scroll to position [820, 0]
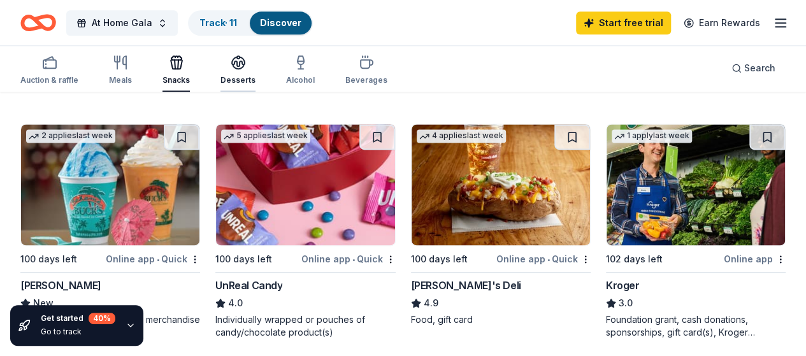
click at [231, 76] on div "Desserts" at bounding box center [238, 80] width 35 height 10
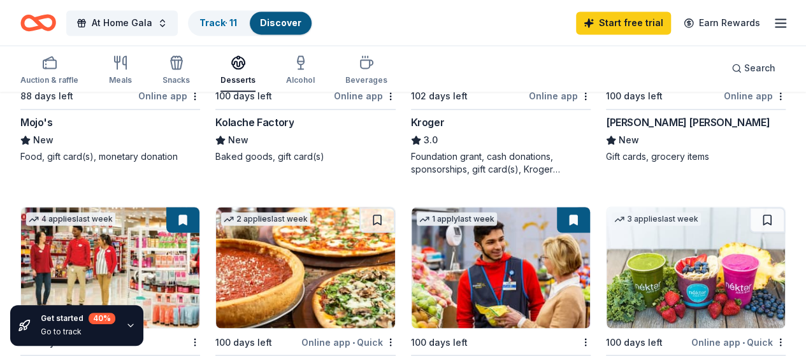
scroll to position [999, 0]
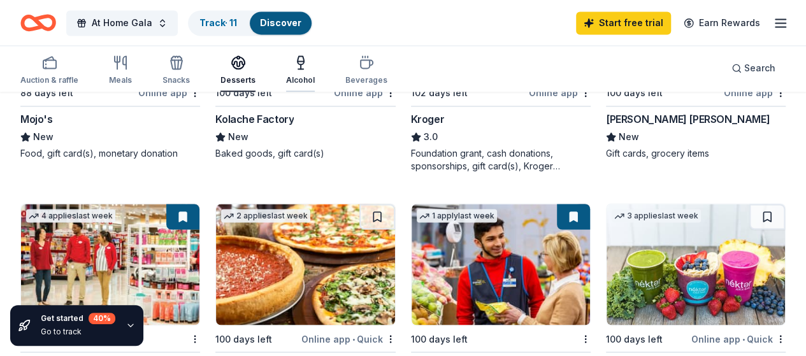
click at [314, 69] on div "button" at bounding box center [300, 62] width 29 height 15
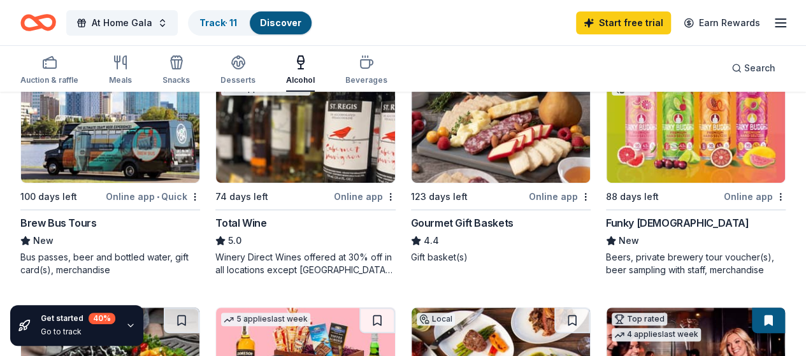
scroll to position [35, 0]
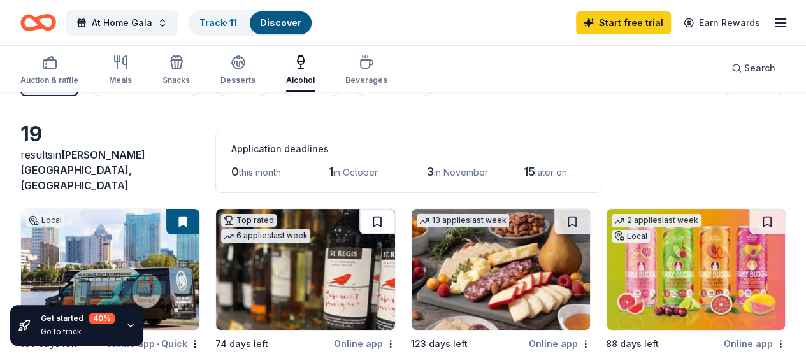
click at [360, 209] on button at bounding box center [378, 221] width 36 height 25
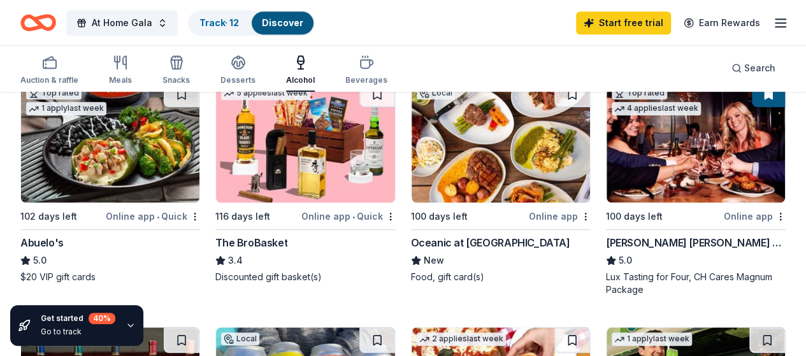
scroll to position [381, 0]
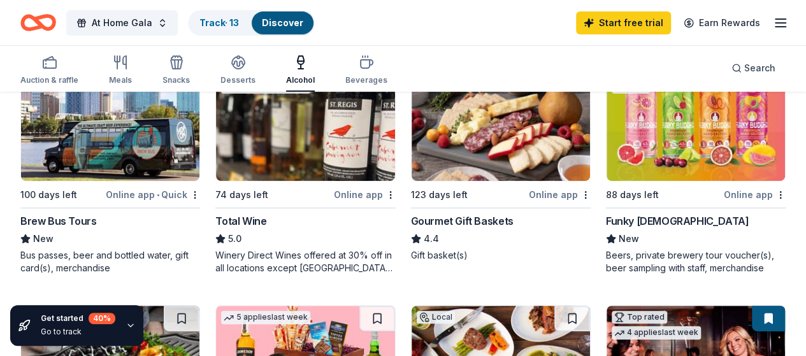
scroll to position [0, 0]
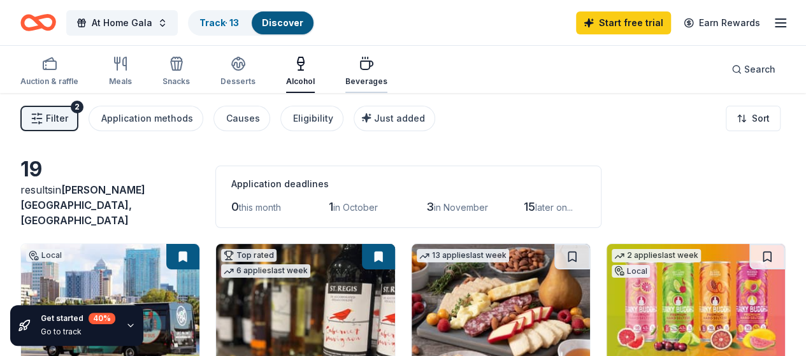
click at [376, 78] on div "Beverages" at bounding box center [367, 81] width 42 height 10
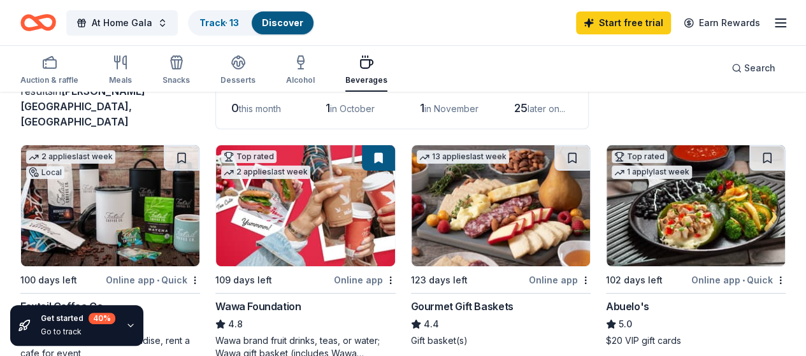
scroll to position [97, 0]
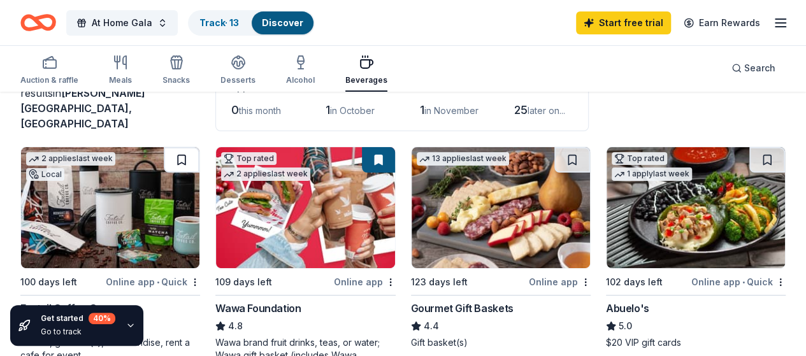
click at [164, 147] on button at bounding box center [182, 159] width 36 height 25
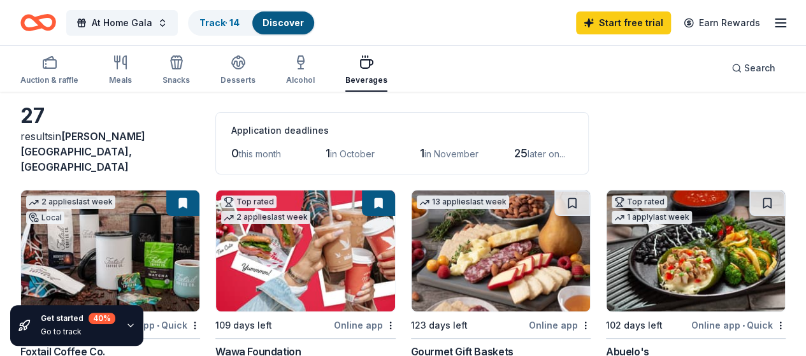
scroll to position [0, 0]
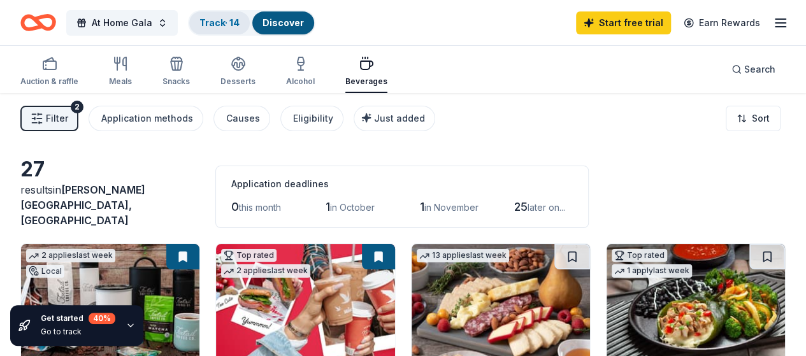
click at [214, 32] on div "Track · 14" at bounding box center [219, 22] width 61 height 23
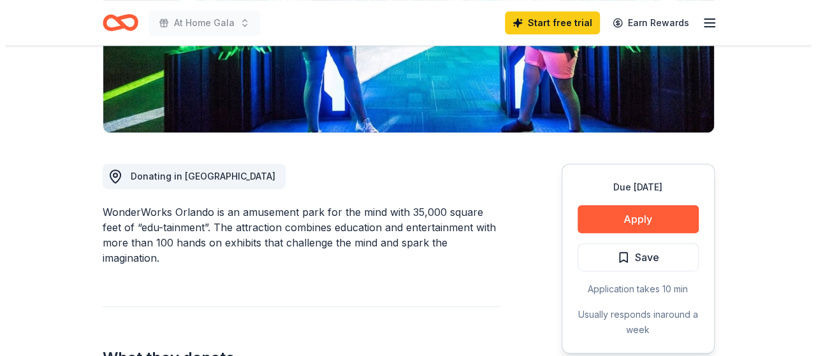
scroll to position [312, 0]
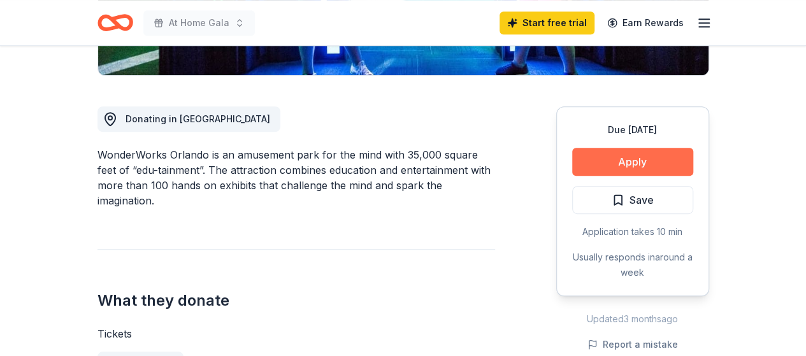
click at [586, 166] on button "Apply" at bounding box center [632, 162] width 121 height 28
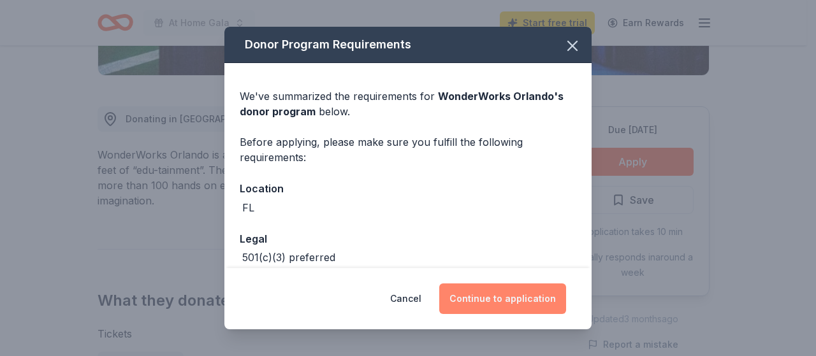
click at [500, 295] on button "Continue to application" at bounding box center [502, 299] width 127 height 31
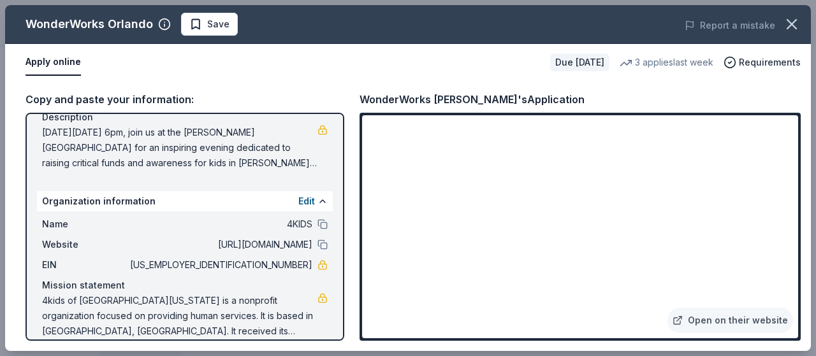
scroll to position [152, 0]
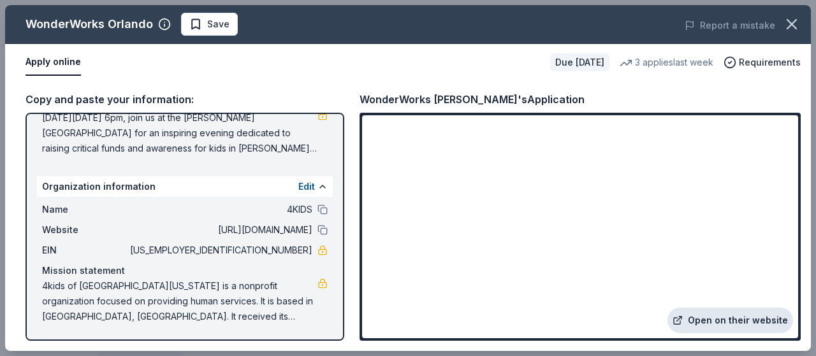
click at [699, 327] on link "Open on their website" at bounding box center [730, 320] width 126 height 25
click at [203, 36] on div "WonderWorks Orlando Save Report a mistake" at bounding box center [408, 24] width 806 height 39
click at [199, 23] on span "Save" at bounding box center [209, 24] width 40 height 15
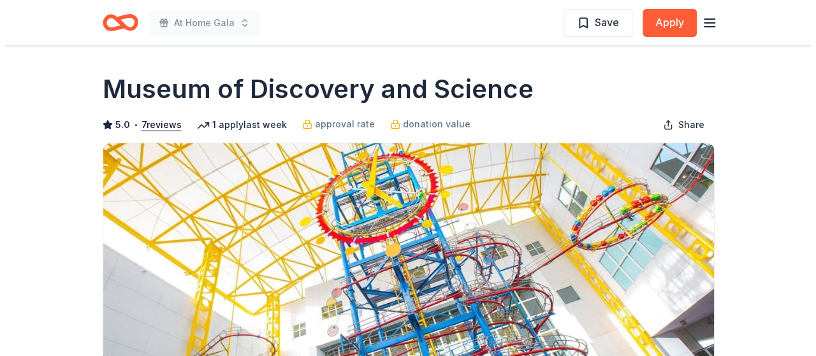
scroll to position [238, 0]
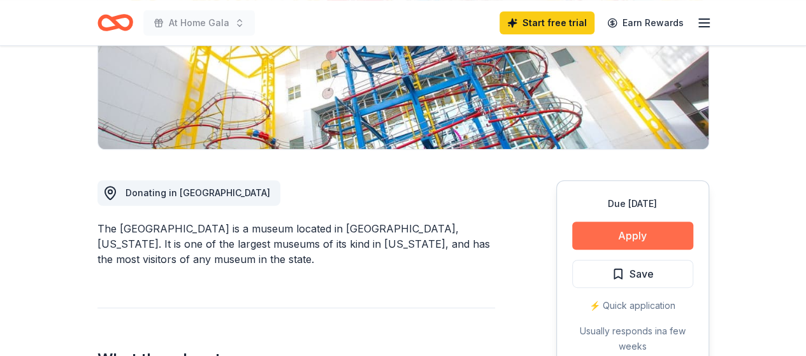
click at [597, 237] on button "Apply" at bounding box center [632, 236] width 121 height 28
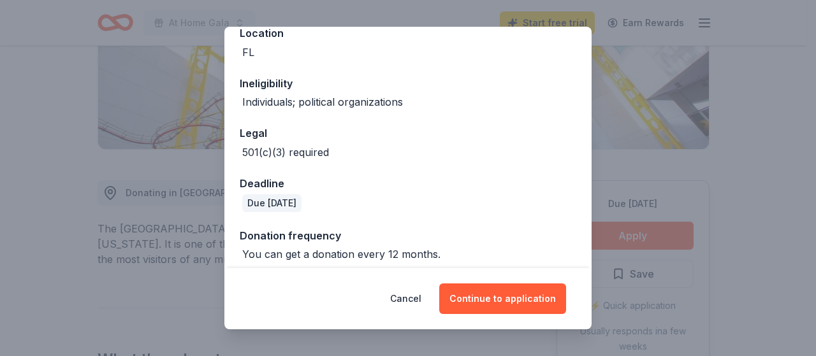
scroll to position [164, 0]
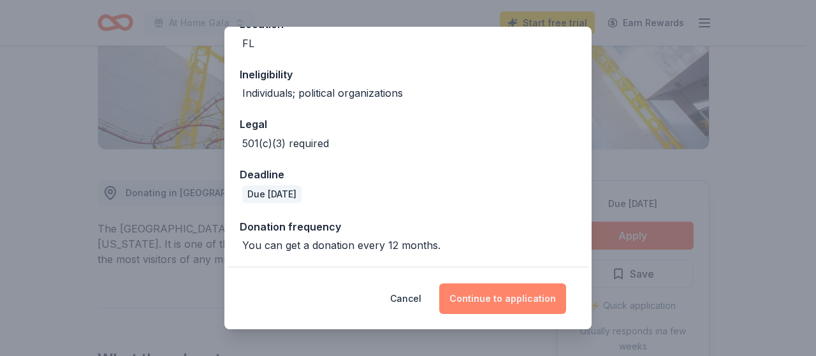
click at [504, 311] on button "Continue to application" at bounding box center [502, 299] width 127 height 31
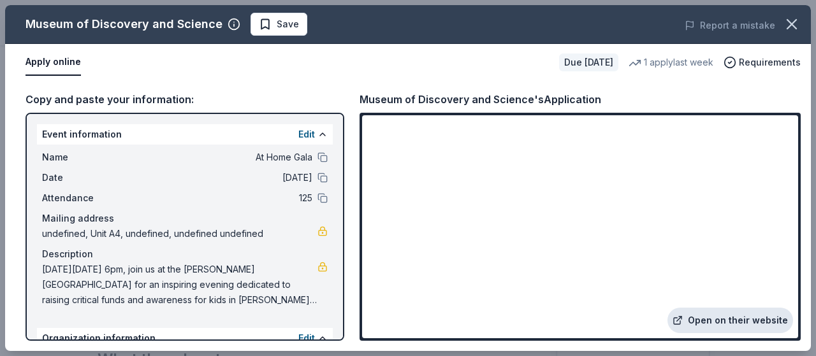
click at [717, 323] on link "Open on their website" at bounding box center [730, 320] width 126 height 25
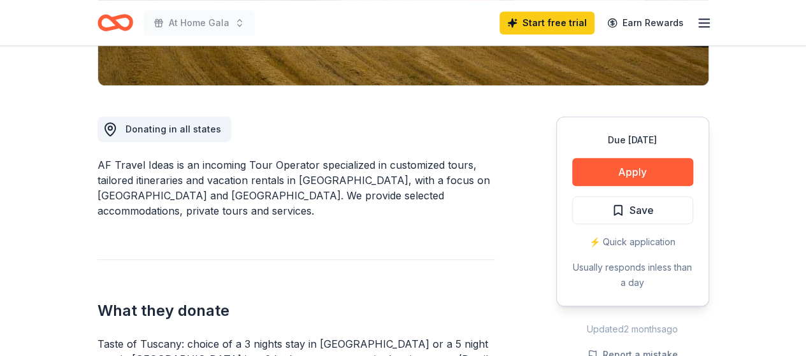
scroll to position [299, 0]
